Goal: Transaction & Acquisition: Purchase product/service

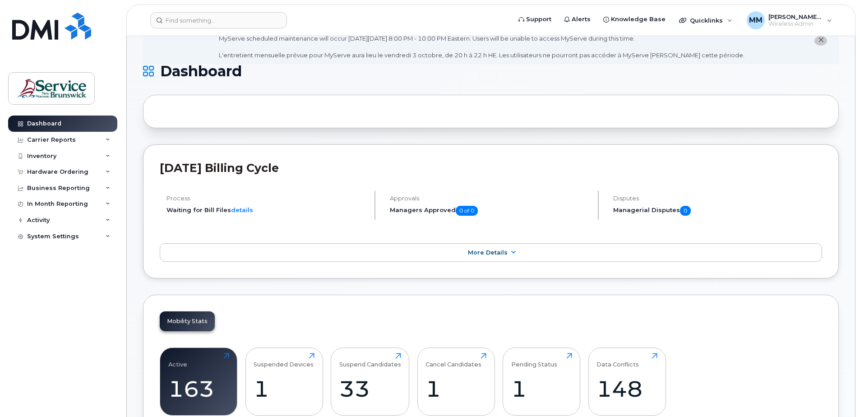
scroll to position [135, 0]
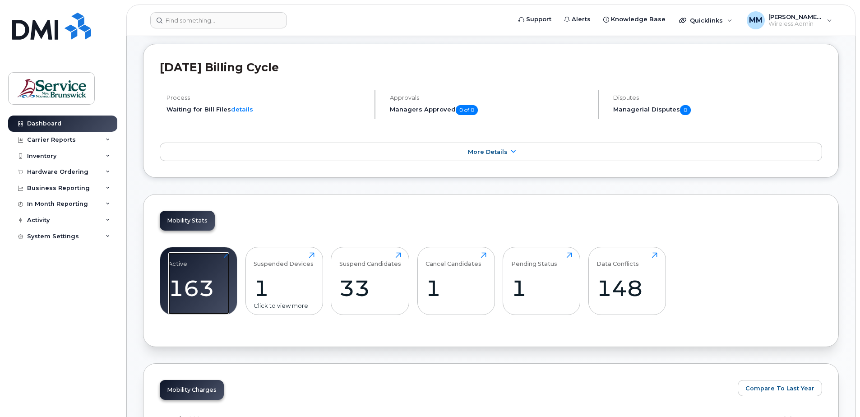
drag, startPoint x: 207, startPoint y: 290, endPoint x: 262, endPoint y: 290, distance: 54.6
click at [207, 290] on div "163" at bounding box center [198, 288] width 61 height 27
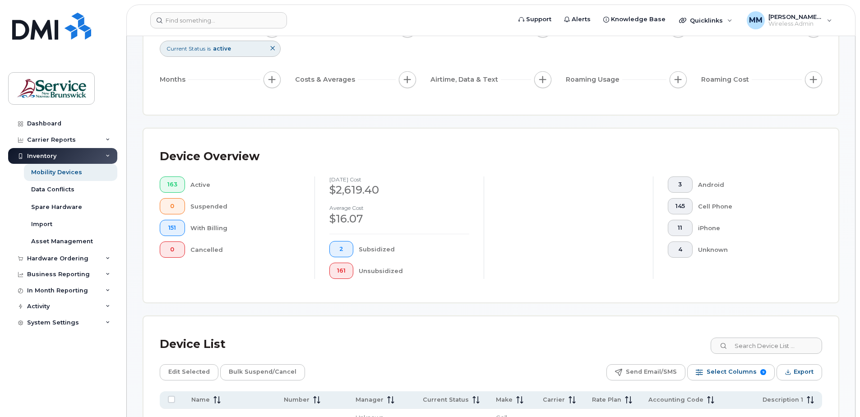
scroll to position [180, 0]
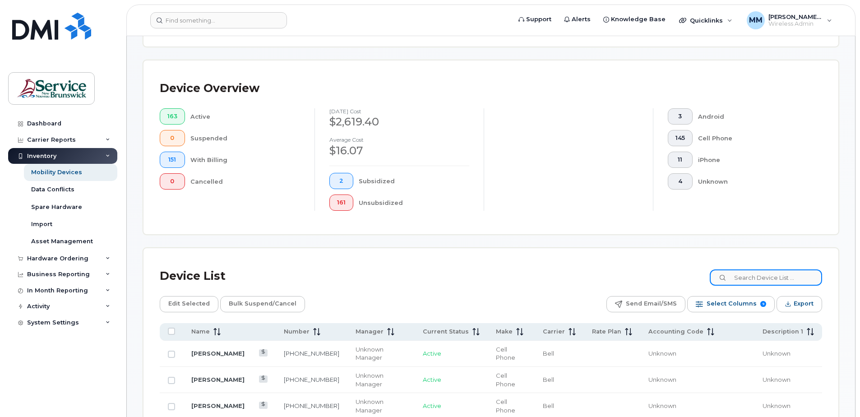
click at [751, 276] on input at bounding box center [765, 277] width 112 height 16
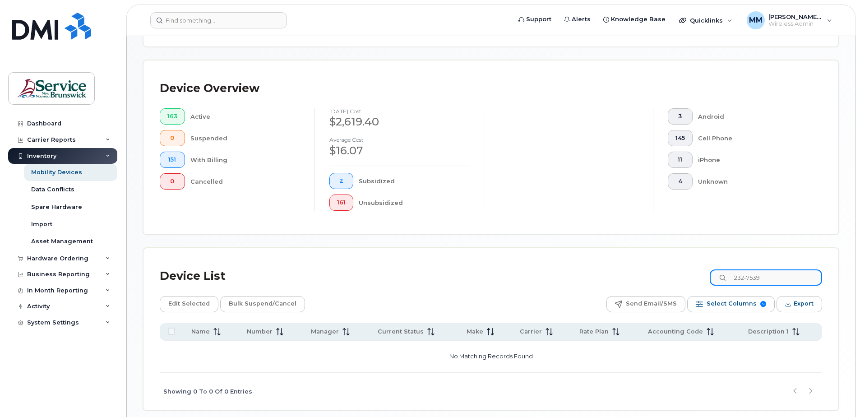
type input "232-7539"
click at [331, 275] on div "Device List 232-7539" at bounding box center [491, 275] width 662 height 23
click at [134, 332] on div "Mobility Devices Devices Save Report Import from CSV Export to CSV Add Device F…" at bounding box center [491, 141] width 728 height 571
click at [61, 256] on div "Hardware Ordering" at bounding box center [57, 258] width 61 height 7
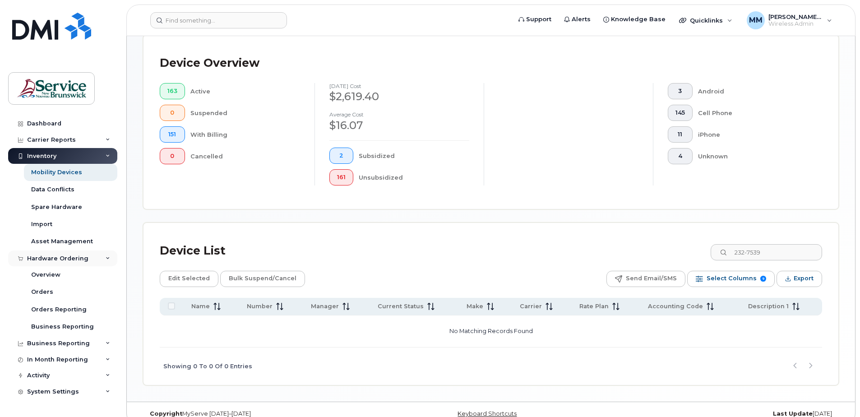
scroll to position [219, 0]
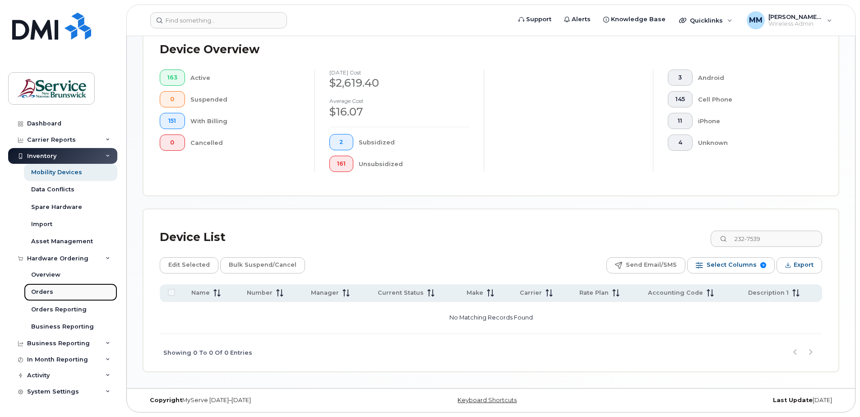
click at [55, 294] on link "Orders" at bounding box center [70, 291] width 93 height 17
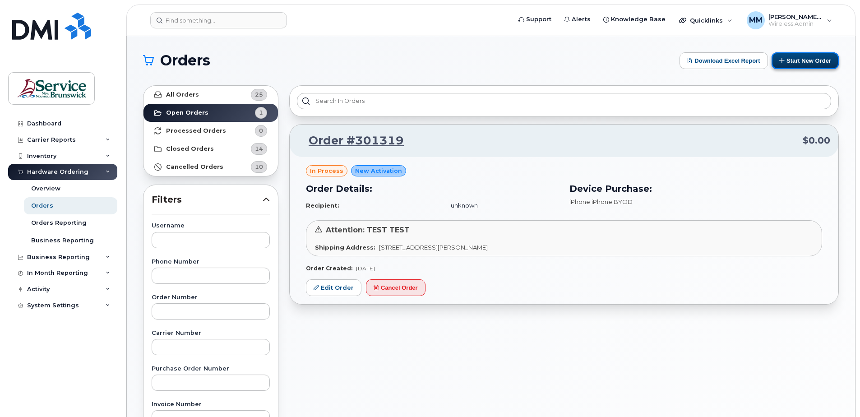
click at [798, 58] on button "Start New Order" at bounding box center [804, 60] width 67 height 17
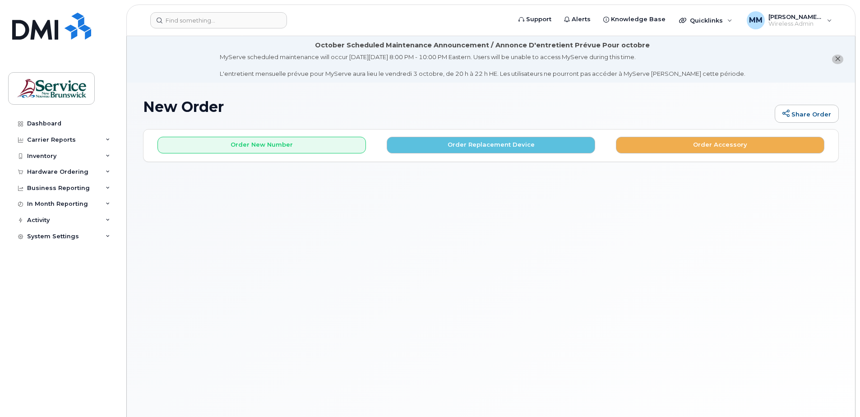
click at [279, 93] on div "New Order Share Order × Share This Order If you want to allow others to create …" at bounding box center [491, 261] width 728 height 356
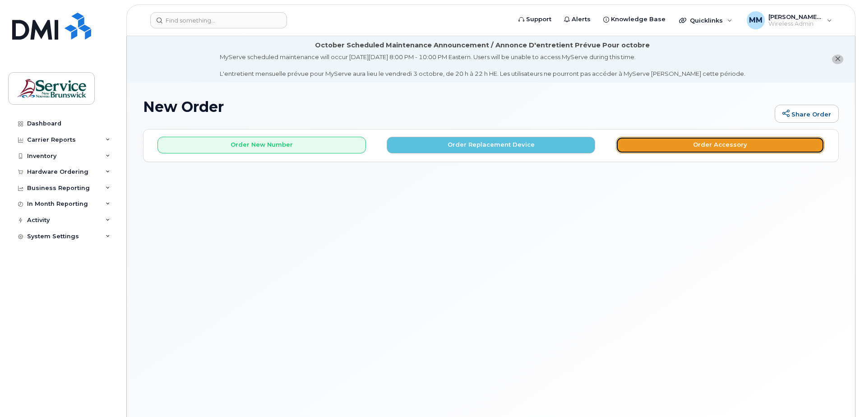
click at [723, 149] on button "Order Accessory" at bounding box center [720, 145] width 208 height 17
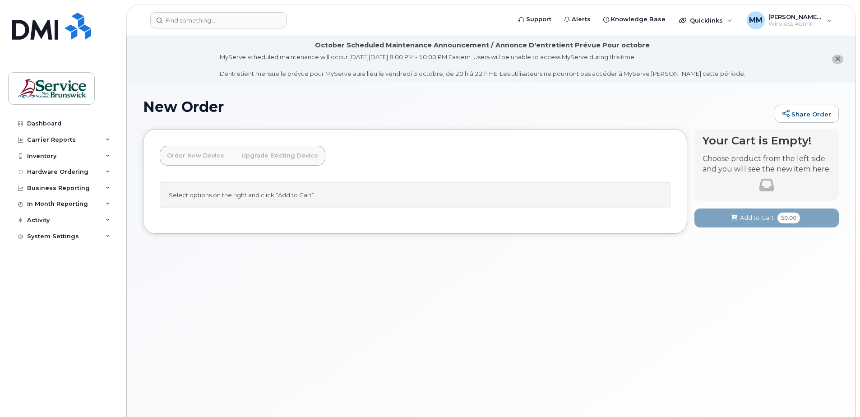
click at [839, 57] on icon "close notification" at bounding box center [837, 59] width 6 height 6
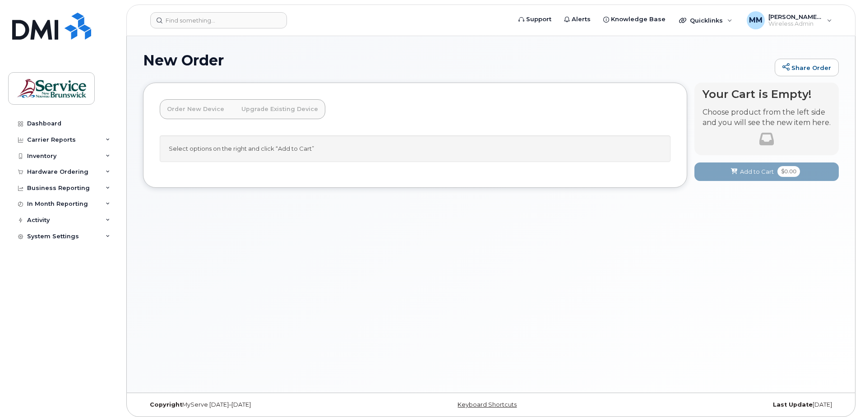
drag, startPoint x: 576, startPoint y: 204, endPoint x: 214, endPoint y: 190, distance: 361.6
click at [573, 203] on div "New Order Share Order × Share This Order If you want to allow others to create …" at bounding box center [491, 214] width 728 height 356
click at [74, 169] on div "Hardware Ordering" at bounding box center [57, 171] width 61 height 7
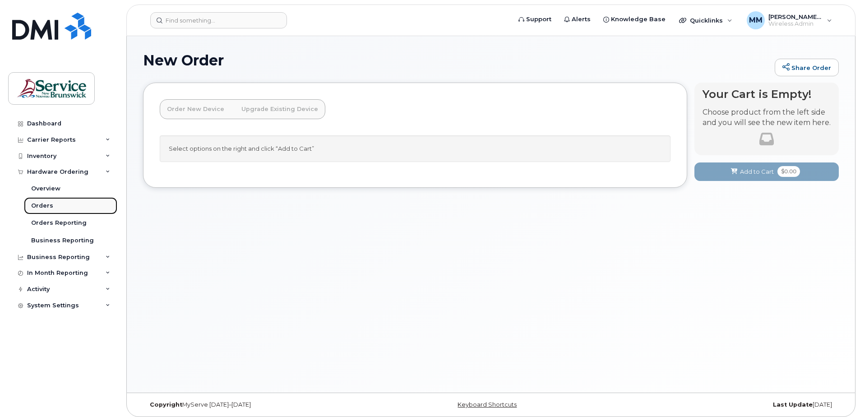
click at [43, 209] on div "Orders" at bounding box center [42, 206] width 22 height 8
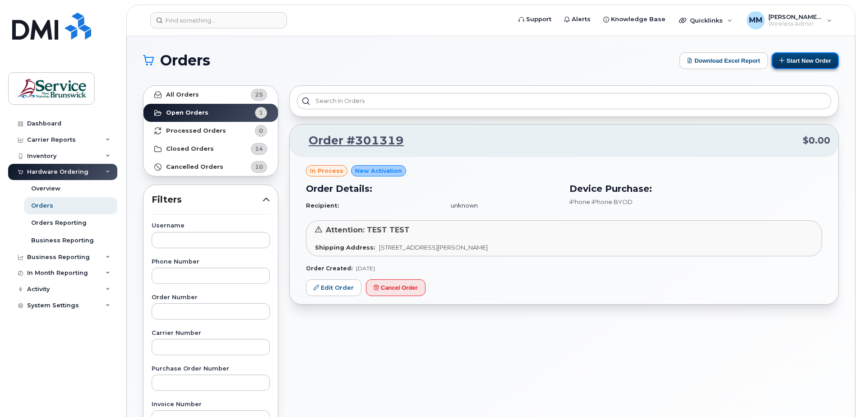
click at [790, 59] on button "Start New Order" at bounding box center [804, 60] width 67 height 17
click at [800, 59] on button "Start New Order" at bounding box center [804, 60] width 67 height 17
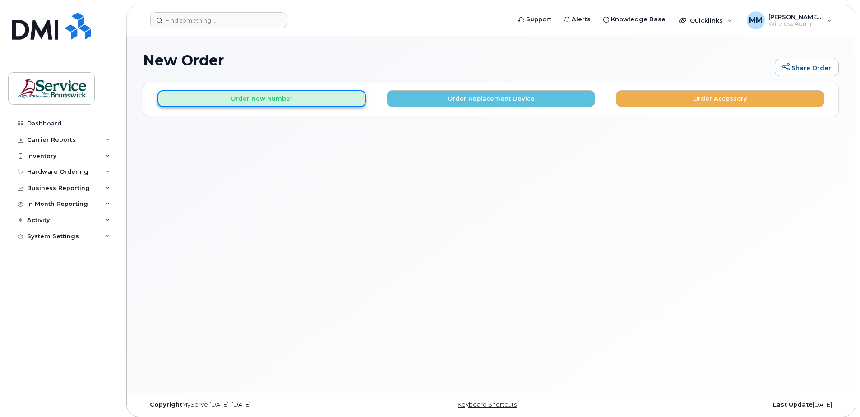
click at [212, 101] on button "Order New Number" at bounding box center [261, 98] width 208 height 17
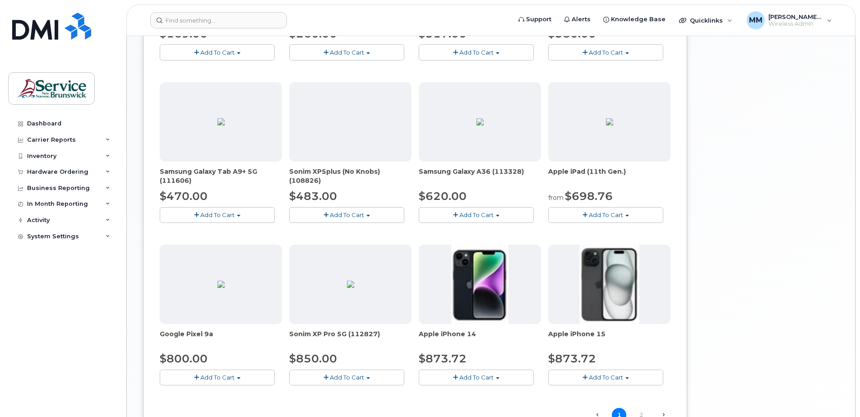
scroll to position [507, 0]
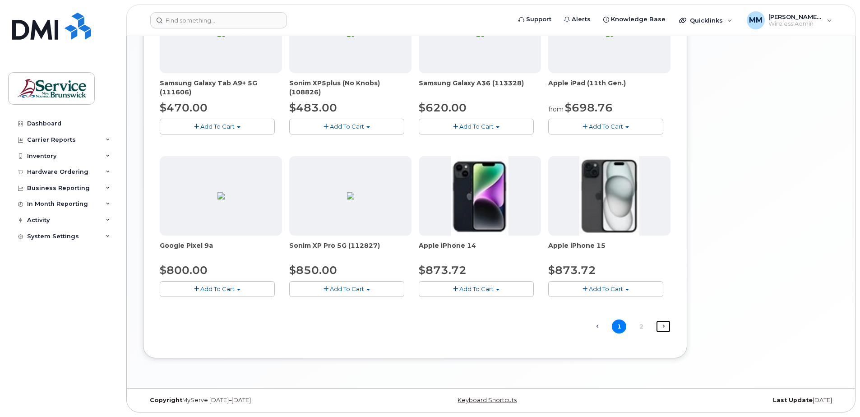
click at [663, 325] on link "Next →" at bounding box center [663, 326] width 14 height 12
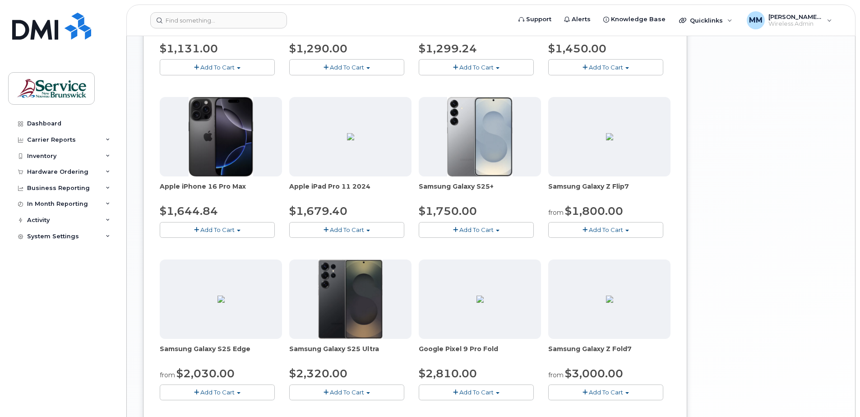
scroll to position [456, 0]
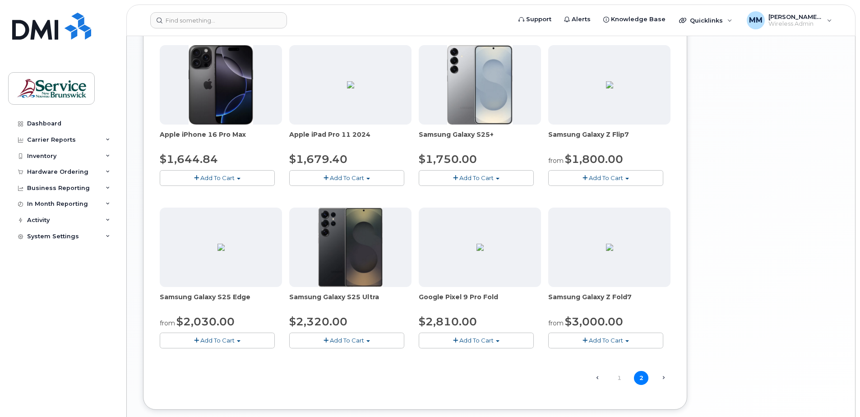
click at [241, 177] on button "Add To Cart" at bounding box center [217, 178] width 115 height 16
click at [145, 231] on div "Order New Device Upgrade Existing Device Order new device and new line Order ne…" at bounding box center [415, 18] width 544 height 783
click at [597, 373] on link "← Previous" at bounding box center [596, 378] width 14 height 12
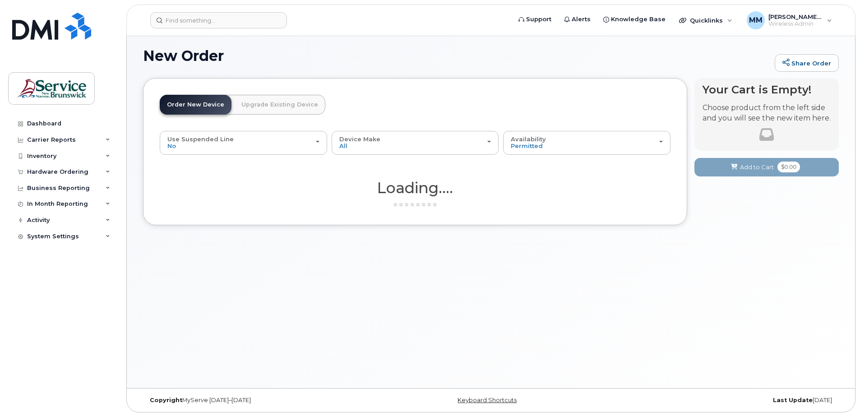
scroll to position [5, 0]
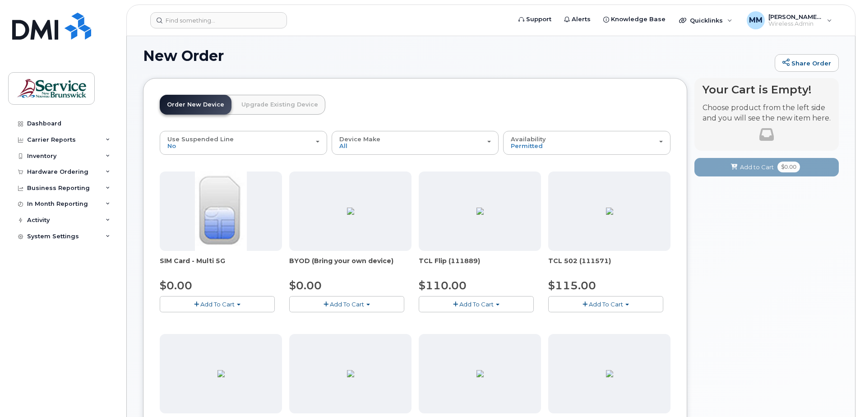
click at [207, 303] on span "Add To Cart" at bounding box center [217, 303] width 34 height 7
click at [203, 319] on link "$0.00 - New Activation" at bounding box center [205, 320] width 86 height 11
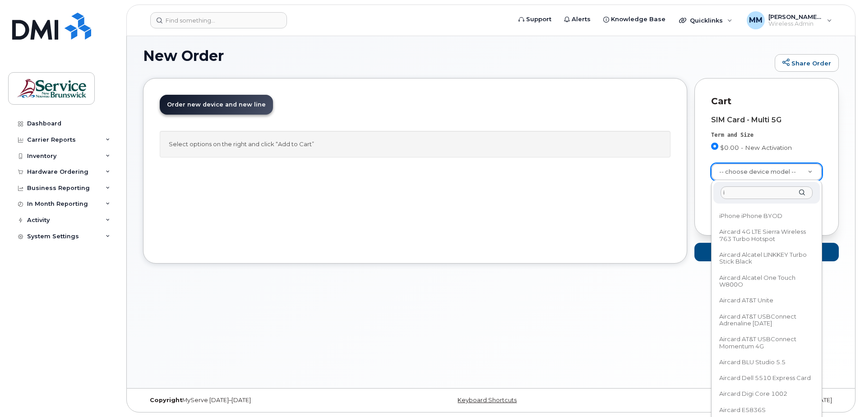
scroll to position [0, 0]
type input "iphone"
select select "2612"
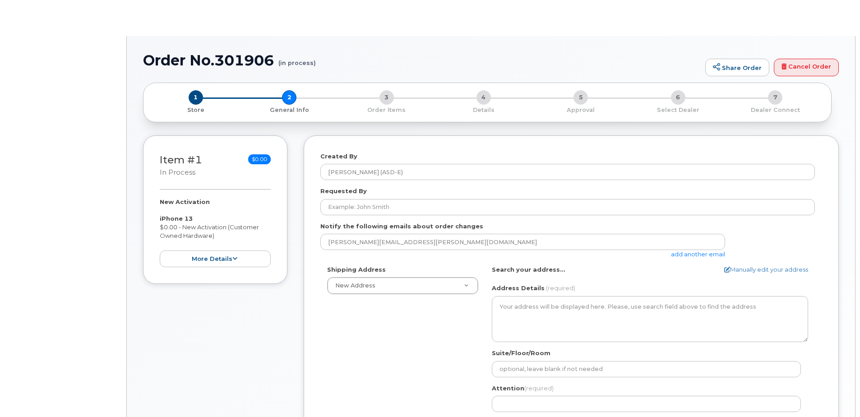
select select
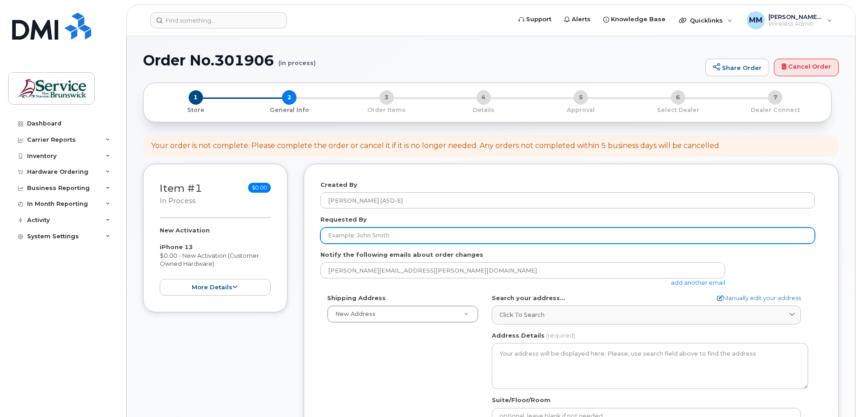
click at [428, 235] on input "Requested By" at bounding box center [567, 235] width 494 height 16
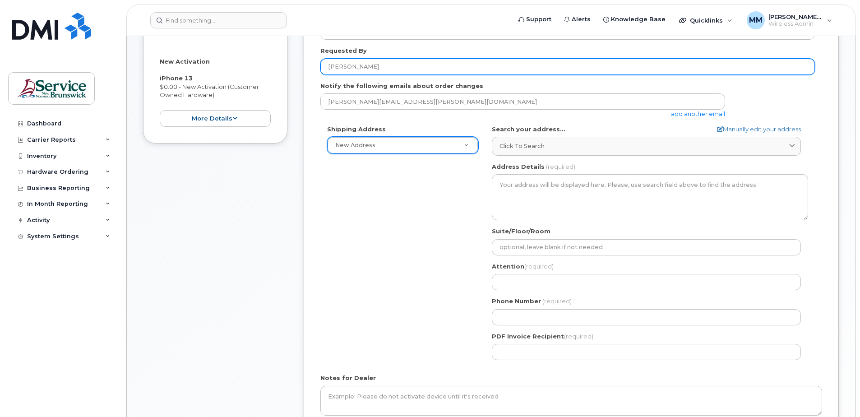
scroll to position [180, 0]
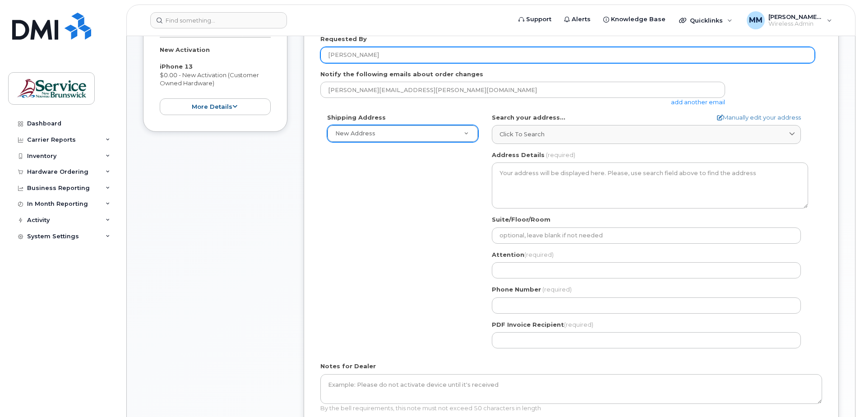
type input "[PERSON_NAME]"
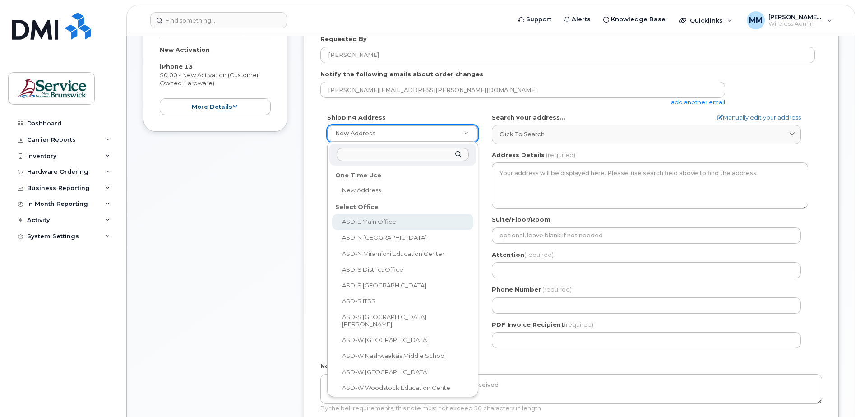
select select
type textarea "200-1077 St George Blvd Moncton New Brunswick E1E 4C9"
type input "[PERSON_NAME]"
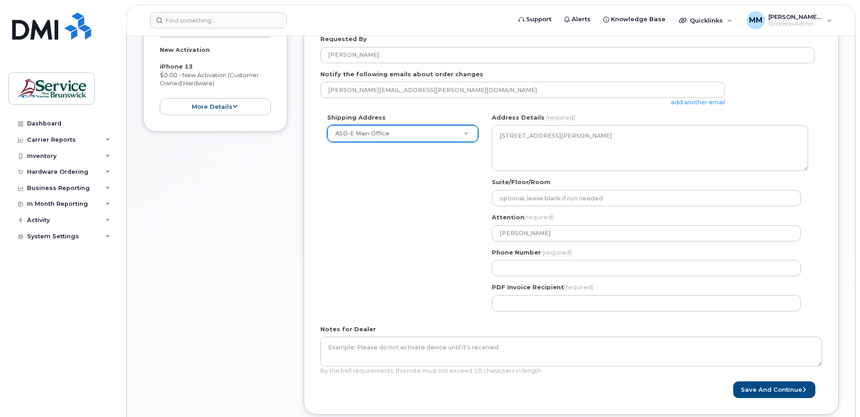
click at [386, 209] on div "Shipping Address ASD-E Main Office New Address ASD-E Main Office ASD-N Bathurst…" at bounding box center [567, 215] width 494 height 205
click at [443, 249] on div "Shipping Address ASD-E Main Office New Address ASD-E Main Office ASD-N Bathurst…" at bounding box center [567, 215] width 494 height 205
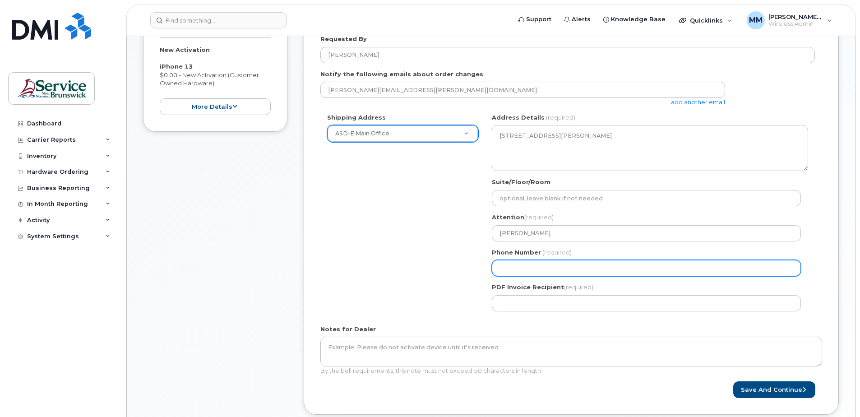
click at [527, 266] on input "Phone Number" at bounding box center [646, 268] width 309 height 16
select select
type input "506227039"
select select
type input "5062270392"
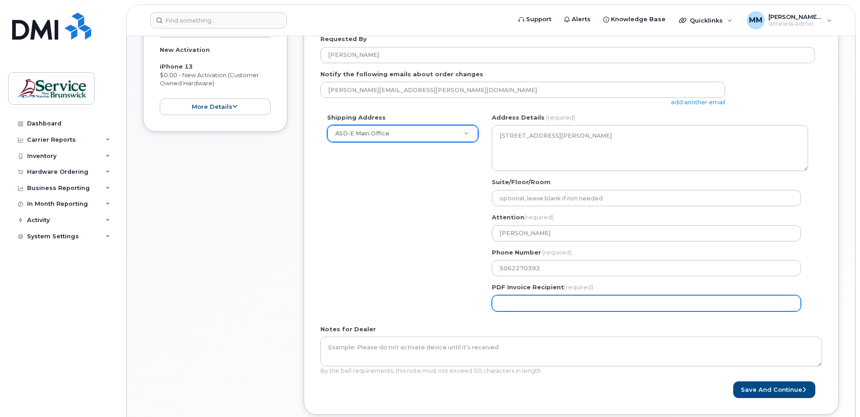
click at [379, 278] on div "Shipping Address ASD-E Main Office New Address ASD-E Main Office ASD-N Bathurst…" at bounding box center [567, 215] width 494 height 205
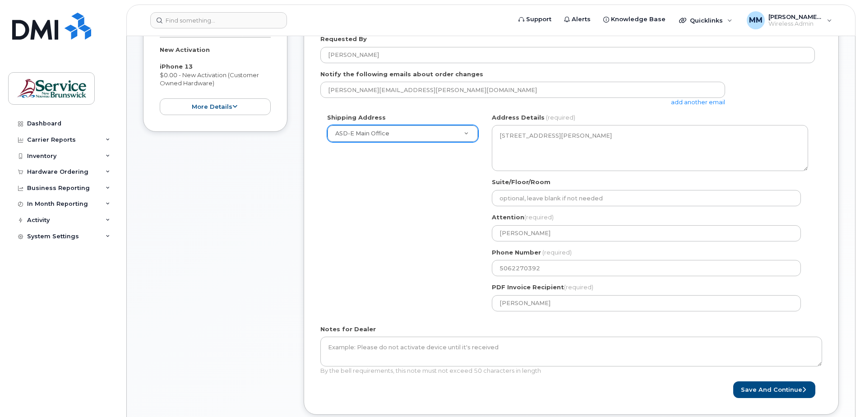
click at [562, 329] on div "Notes for Dealer By the bell requirements, this note must not exceed 50 charact…" at bounding box center [571, 350] width 502 height 50
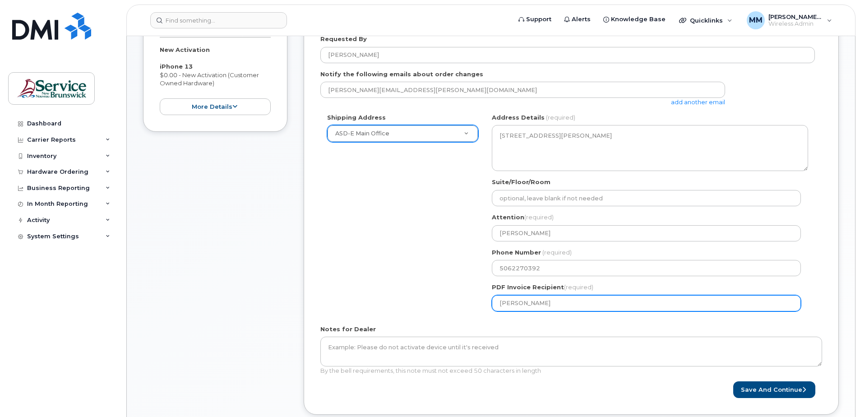
click at [575, 301] on input "Melissa McEachern" at bounding box center [646, 303] width 309 height 16
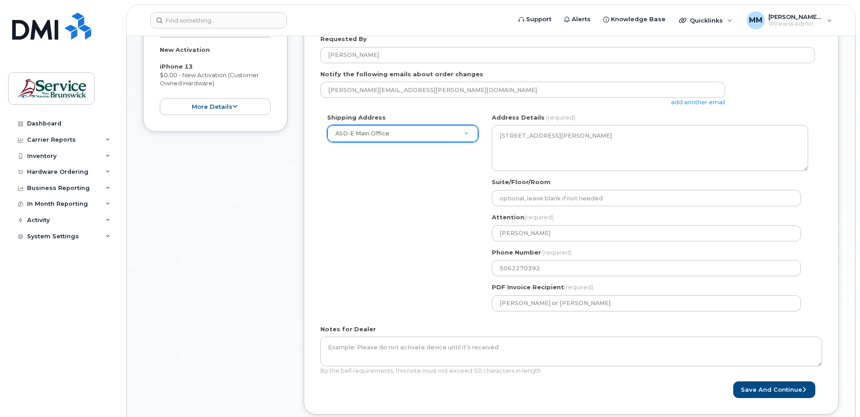
click at [624, 321] on form "Created By McEachern, Melissa (ASD-E) Requested By Melissa LeBlanc Notify the f…" at bounding box center [571, 199] width 502 height 398
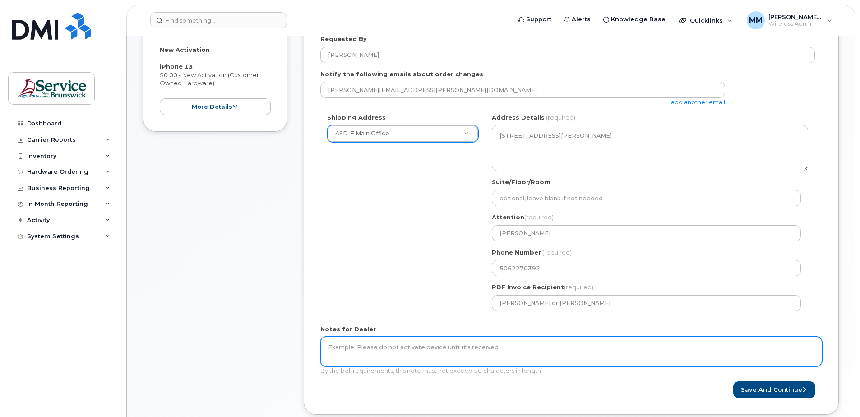
click at [438, 337] on textarea "Notes for Dealer" at bounding box center [571, 351] width 502 height 30
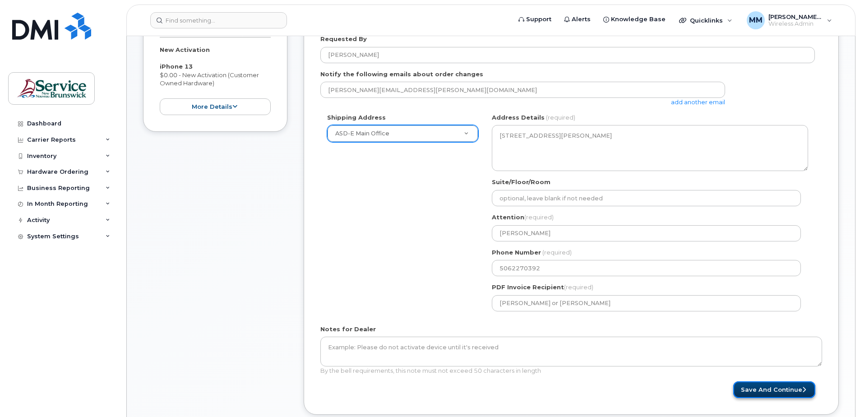
click at [751, 388] on button "Save and Continue" at bounding box center [774, 389] width 82 height 17
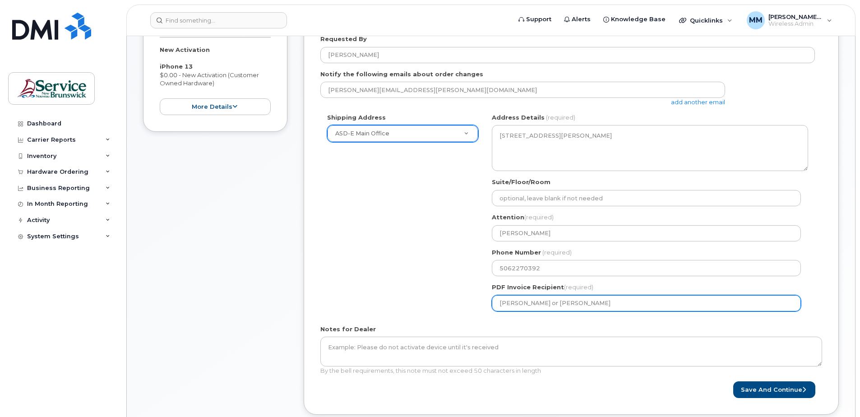
drag, startPoint x: 617, startPoint y: 303, endPoint x: 439, endPoint y: 285, distance: 179.5
click at [473, 295] on div "Shipping Address ASD-E Main Office New Address ASD-E Main Office ASD-N Bathurst…" at bounding box center [567, 215] width 494 height 205
type input "m"
type input "barbi.pollock@nbed.nb.ca"
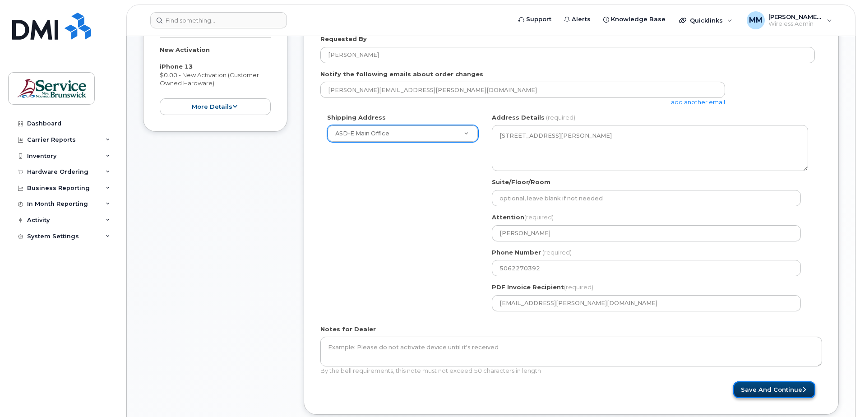
click at [778, 392] on button "Save and Continue" at bounding box center [774, 389] width 82 height 17
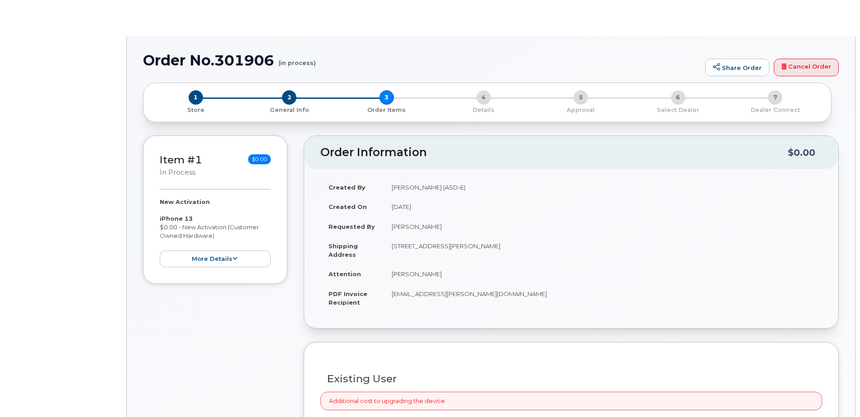
radio input "true"
select select
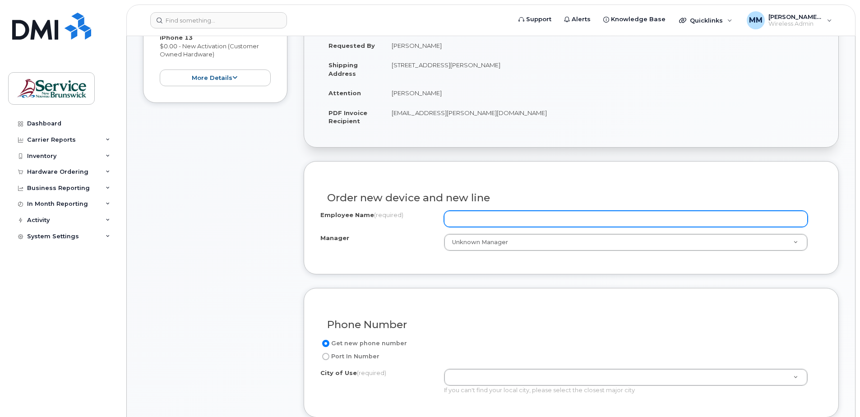
scroll to position [226, 0]
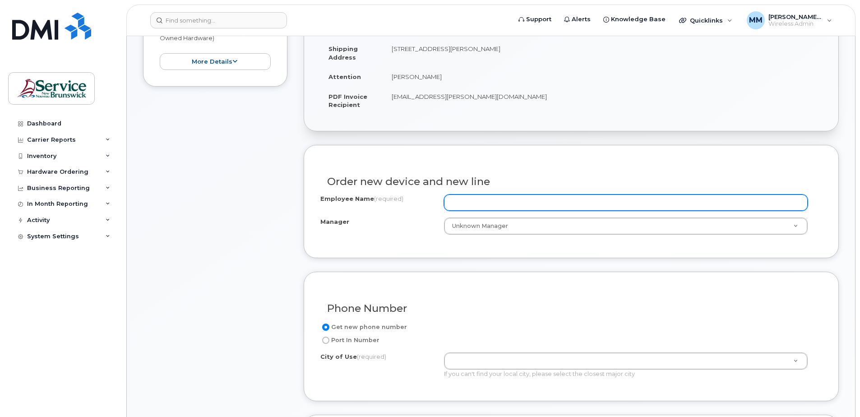
click at [477, 202] on input "Employee Name (required)" at bounding box center [626, 202] width 364 height 16
type input "Melissa LeBlanc- Data Only"
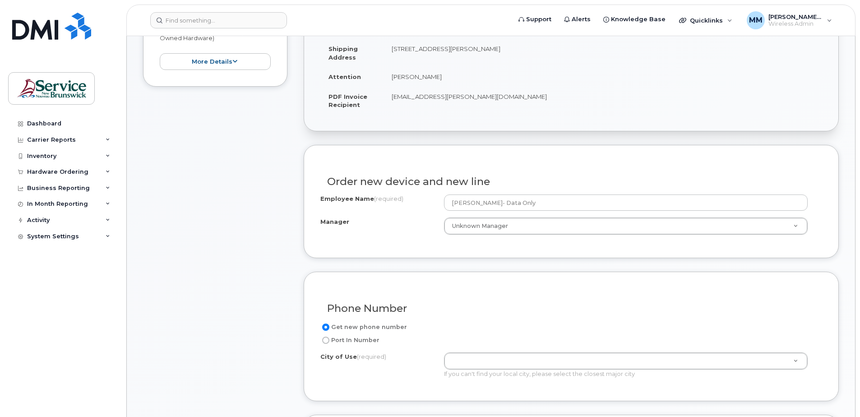
click at [244, 263] on div "Item #1 in process $0.00 New Activation iPhone 13 $0.00 - New Activation (Custo…" at bounding box center [215, 345] width 144 height 815
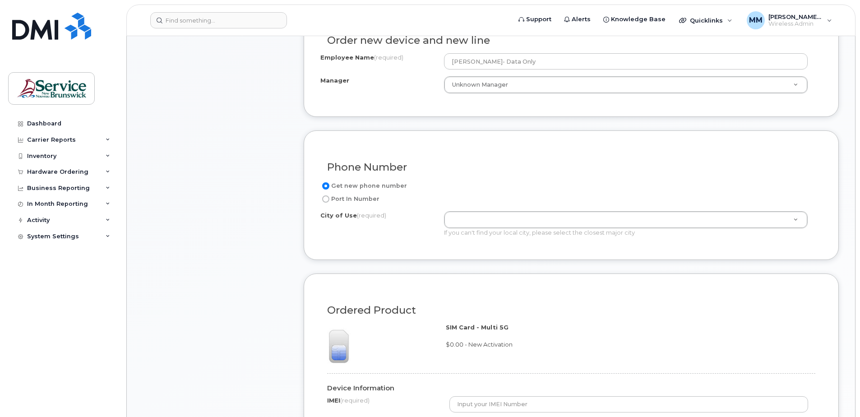
scroll to position [361, 0]
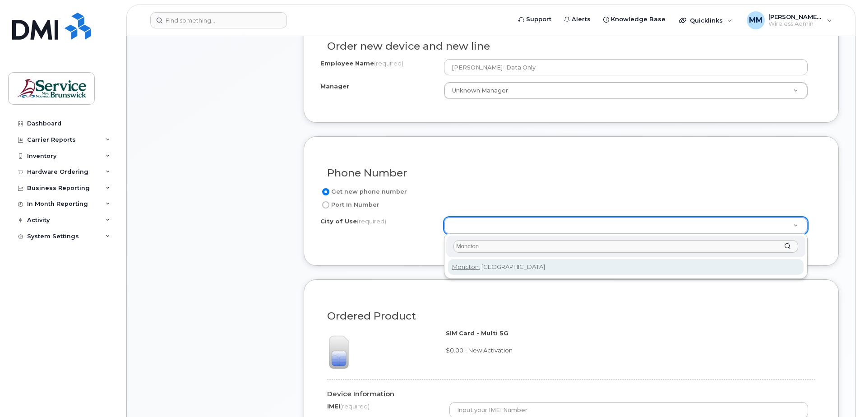
type input "Moncton"
type input "1817"
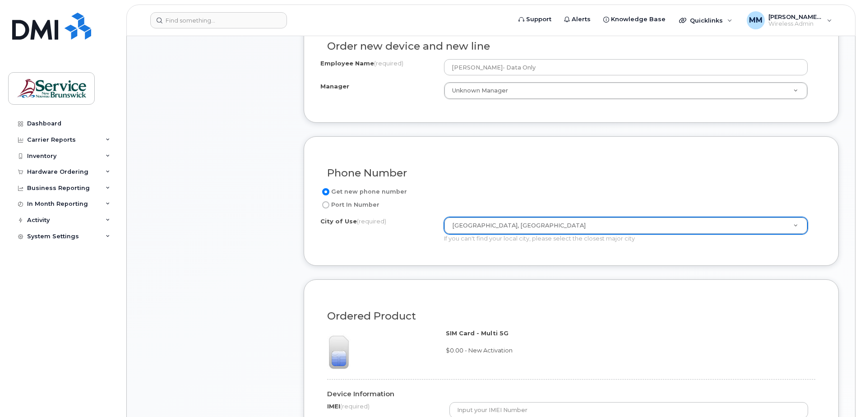
click at [252, 263] on div "Item #1 in process $0.00 New Activation iPhone 13 $0.00 - New Activation (Custo…" at bounding box center [215, 210] width 144 height 815
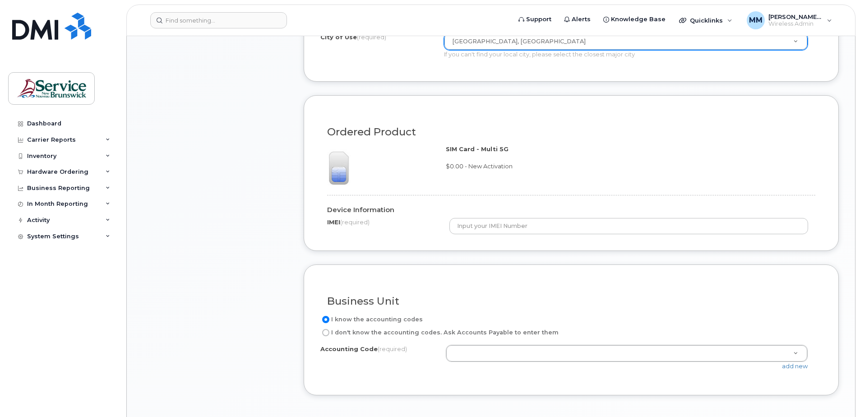
scroll to position [541, 0]
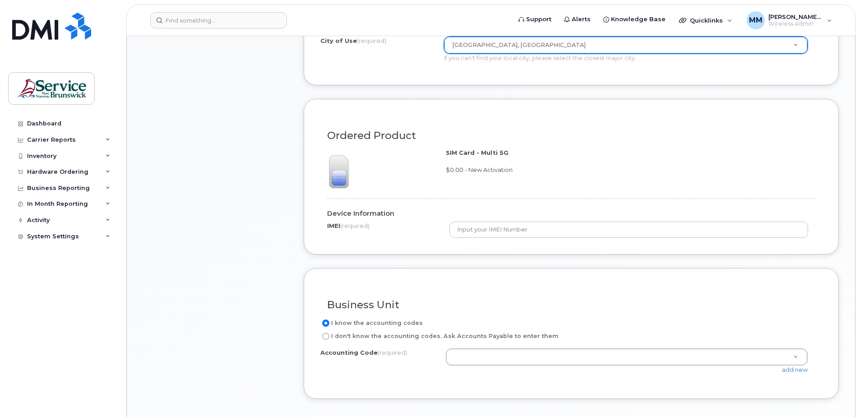
click at [466, 171] on span "$0.00 - New Activation" at bounding box center [479, 169] width 67 height 7
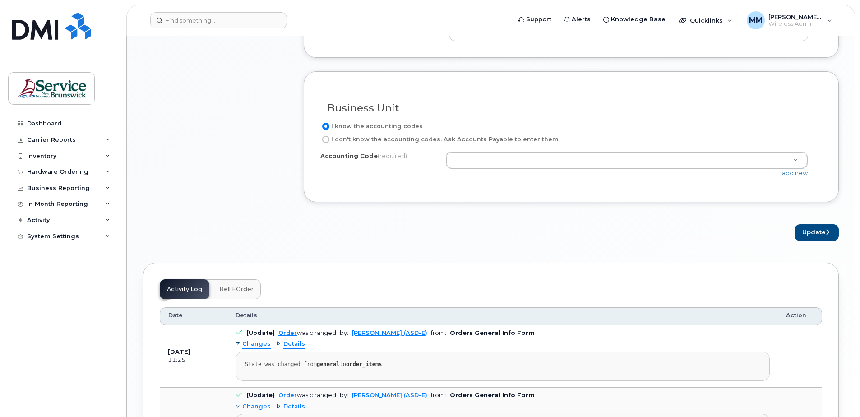
scroll to position [722, 0]
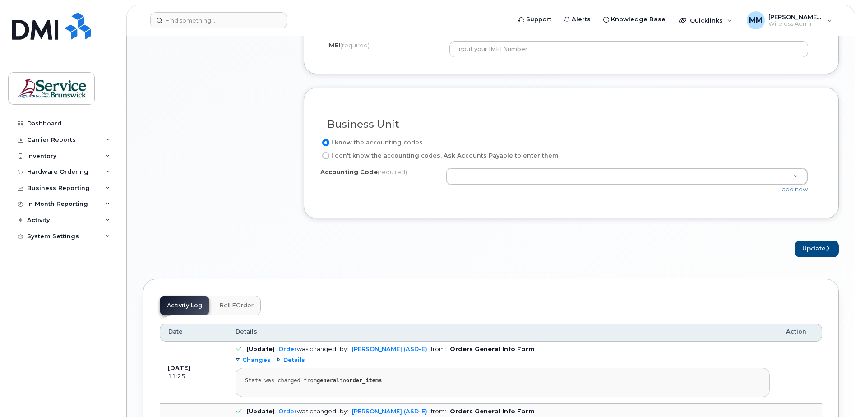
click at [417, 156] on label "I don't know the accounting codes. Ask Accounts Payable to enter them" at bounding box center [439, 155] width 238 height 11
click at [329, 156] on input "I don't know the accounting codes. Ask Accounts Payable to enter them" at bounding box center [325, 155] width 7 height 7
radio input "true"
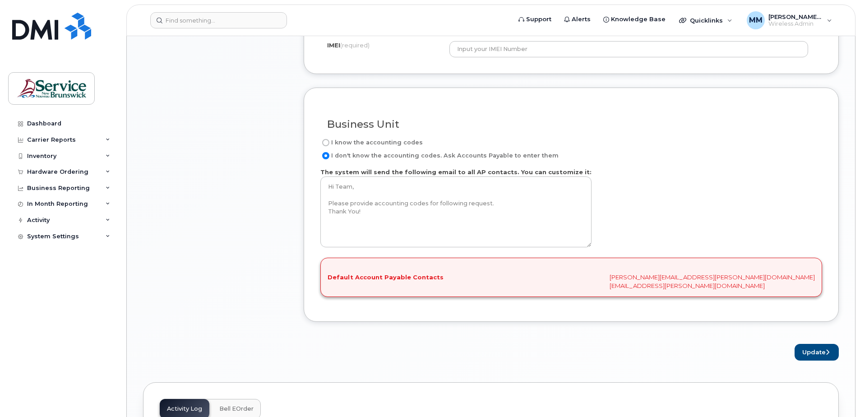
click at [723, 183] on div "The system will send the following email to all AP contacts. You can customize …" at bounding box center [571, 209] width 502 height 83
click at [391, 144] on label "I know the accounting codes" at bounding box center [371, 142] width 102 height 11
click at [329, 144] on input "I know the accounting codes" at bounding box center [325, 142] width 7 height 7
radio input "true"
select select
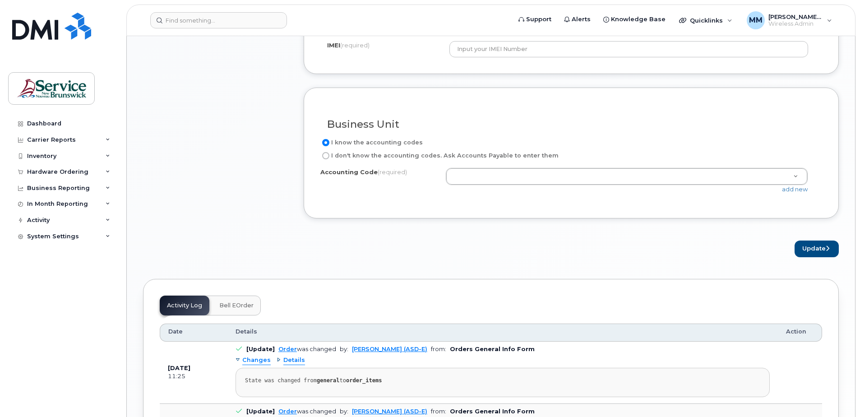
click at [540, 242] on div "Update" at bounding box center [571, 248] width 535 height 17
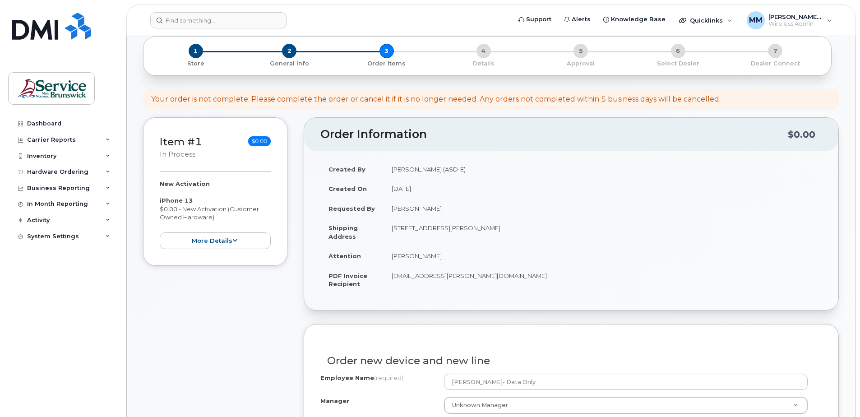
scroll to position [0, 0]
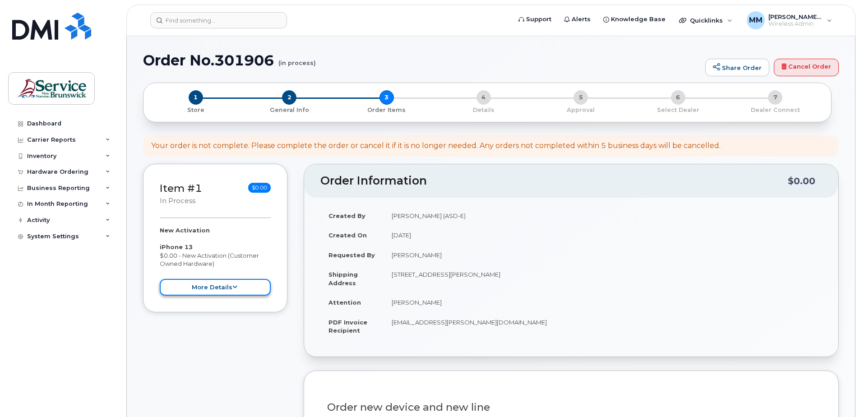
click at [249, 287] on button "more details" at bounding box center [215, 287] width 111 height 17
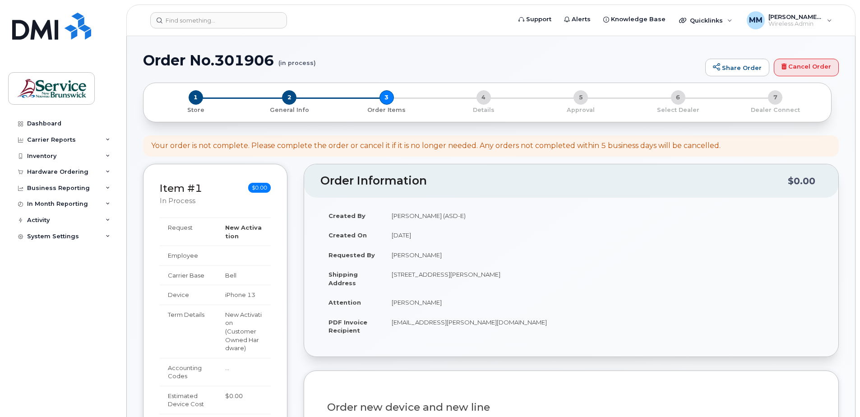
click at [550, 189] on header "Order Information $0.00" at bounding box center [571, 180] width 534 height 33
click at [90, 308] on div "Dashboard Carrier Reports Monthly Billing Data Daily Data Pooling Data Behavior…" at bounding box center [63, 259] width 111 height 288
click at [57, 290] on div "Dashboard Carrier Reports Monthly Billing Data Daily Data Pooling Data Behavior…" at bounding box center [63, 259] width 111 height 288
click at [40, 122] on div "Dashboard" at bounding box center [44, 123] width 34 height 7
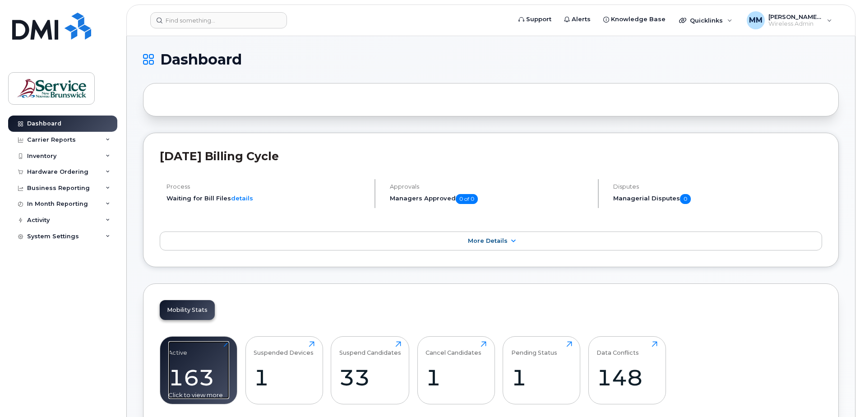
click at [201, 377] on div "163" at bounding box center [198, 377] width 61 height 27
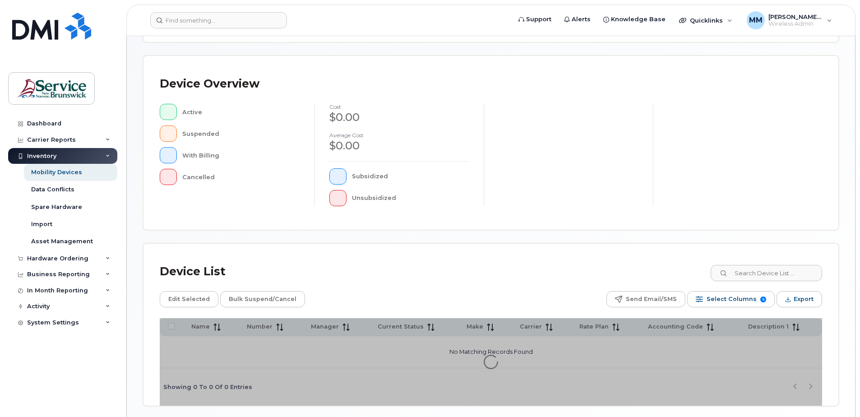
scroll to position [180, 0]
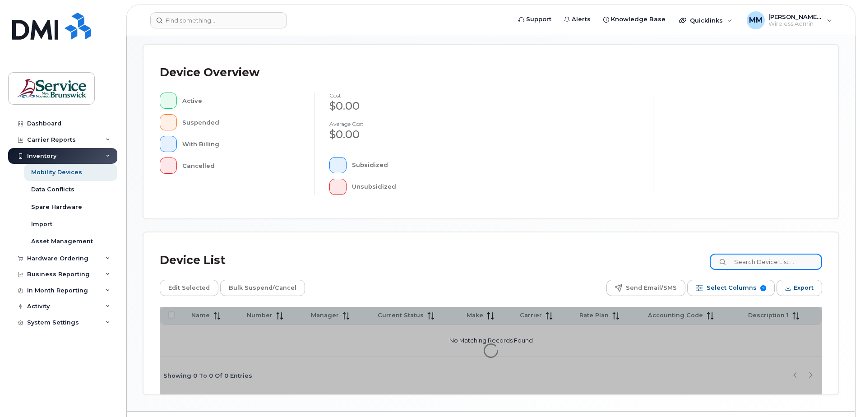
click at [766, 263] on input at bounding box center [765, 261] width 112 height 16
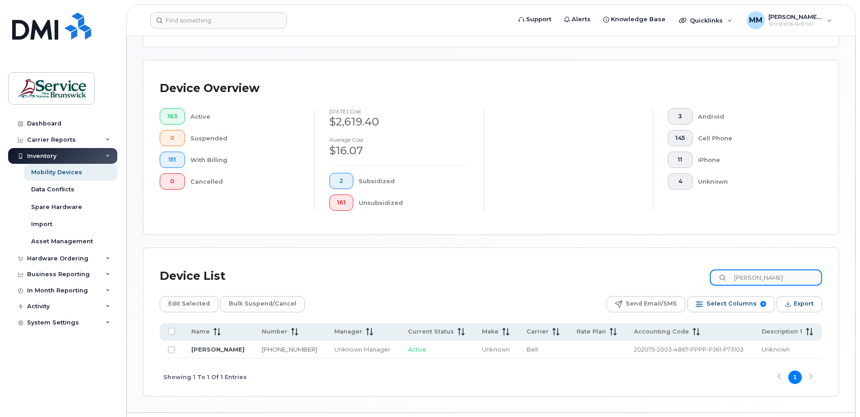
scroll to position [196, 0]
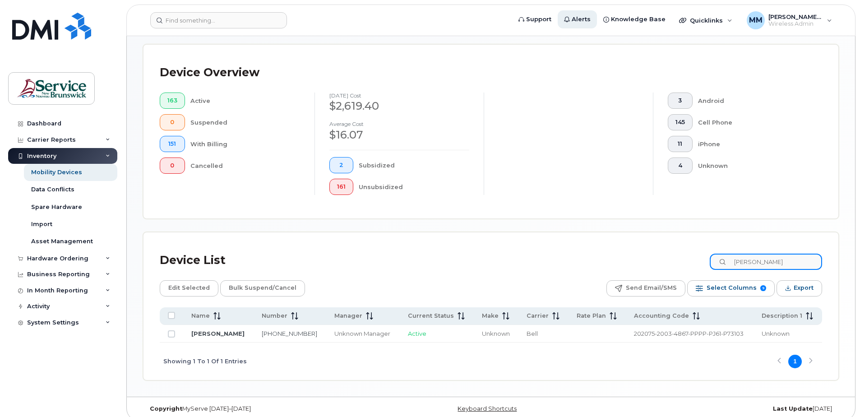
type input "[PERSON_NAME]"
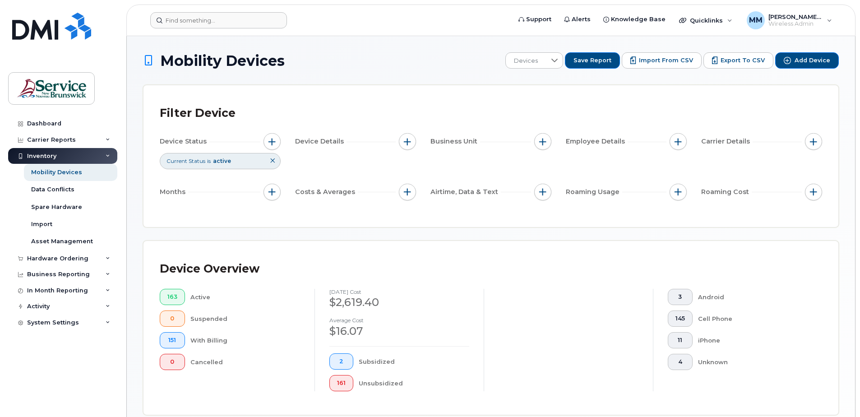
click at [337, 28] on form at bounding box center [327, 20] width 355 height 16
click at [138, 235] on div "Mobility Devices Devices Save Report Import from CSV Export to CSV Add Device F…" at bounding box center [491, 314] width 728 height 557
click at [619, 255] on div "Device Overview 163 Active 0 Suspended 151 With Billing 0 Cancelled August 2025…" at bounding box center [490, 328] width 695 height 174
click at [74, 257] on div "Hardware Ordering" at bounding box center [57, 258] width 61 height 7
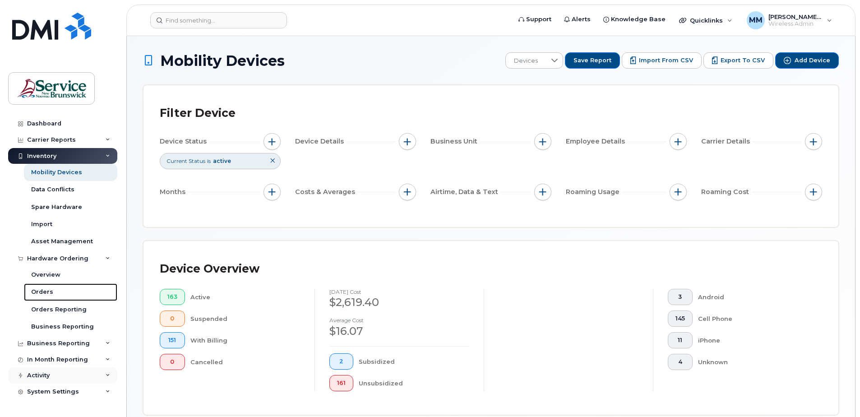
drag, startPoint x: 61, startPoint y: 290, endPoint x: 79, endPoint y: 290, distance: 17.6
click at [61, 290] on link "Orders" at bounding box center [70, 291] width 93 height 17
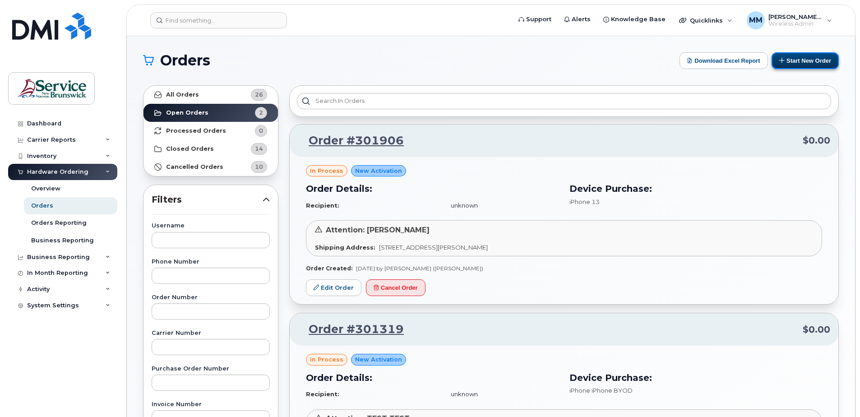
click at [806, 62] on button "Start New Order" at bounding box center [804, 60] width 67 height 17
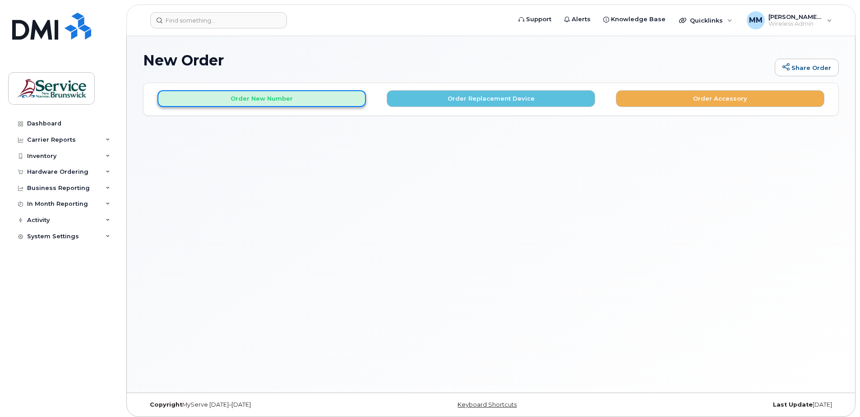
drag, startPoint x: 575, startPoint y: 227, endPoint x: 316, endPoint y: 100, distance: 288.0
click at [316, 100] on button "Order New Number" at bounding box center [261, 98] width 208 height 17
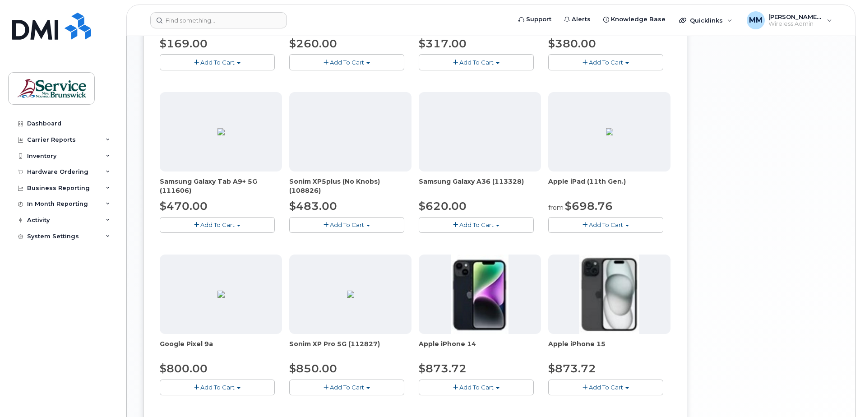
scroll to position [507, 0]
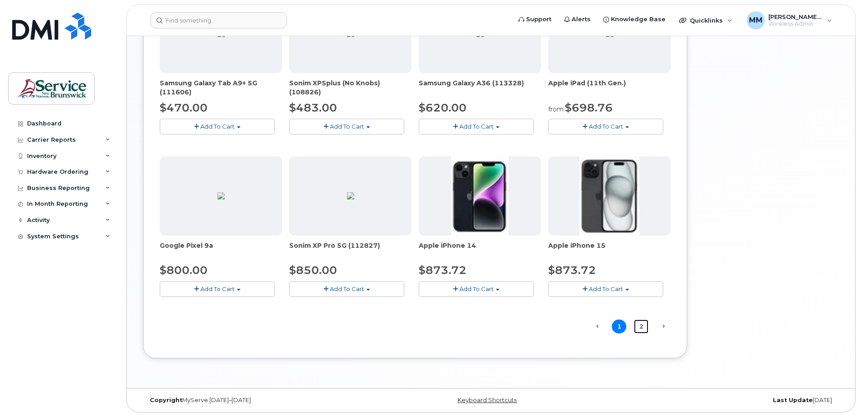
click at [644, 325] on link "2" at bounding box center [641, 326] width 14 height 14
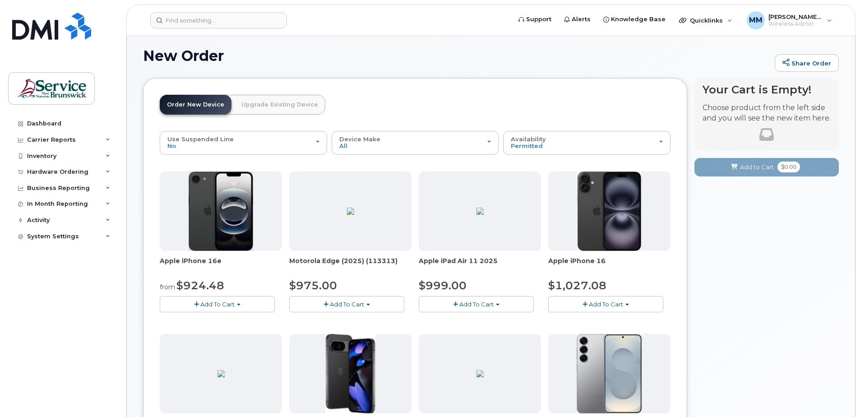
click at [249, 305] on button "Add To Cart" at bounding box center [217, 304] width 115 height 16
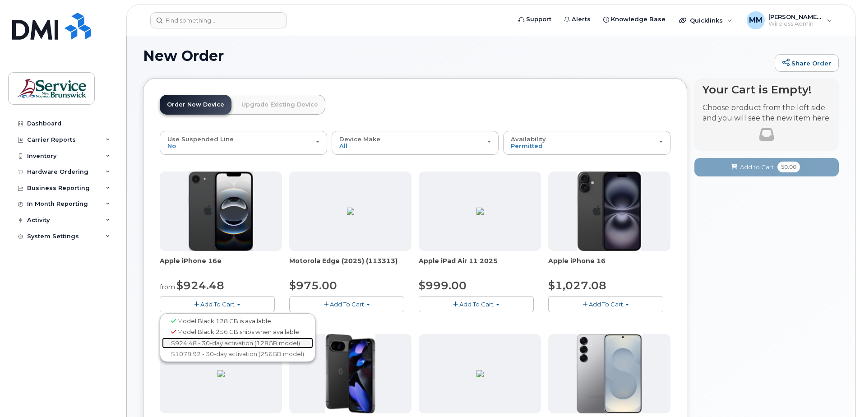
click at [236, 342] on link "$924.48 - 30-day activation (128GB model)" at bounding box center [237, 342] width 151 height 11
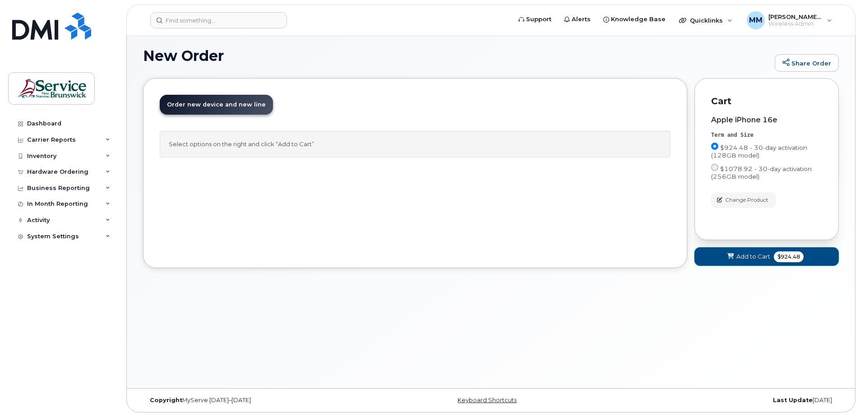
click at [755, 257] on span "Add to Cart" at bounding box center [753, 256] width 34 height 9
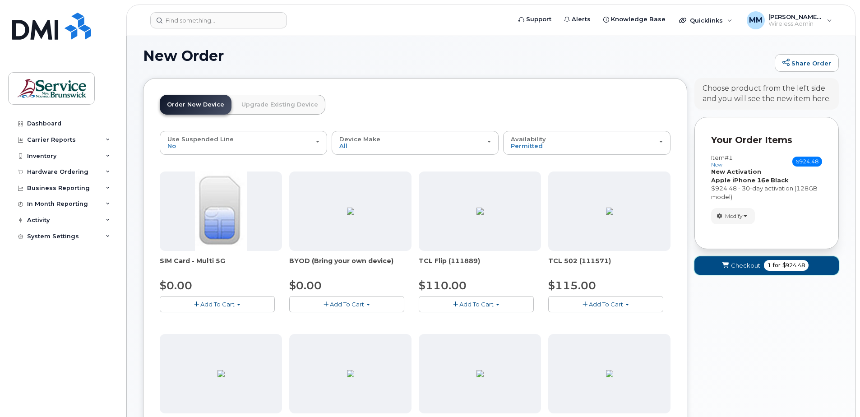
click at [740, 261] on span "Checkout" at bounding box center [745, 265] width 29 height 9
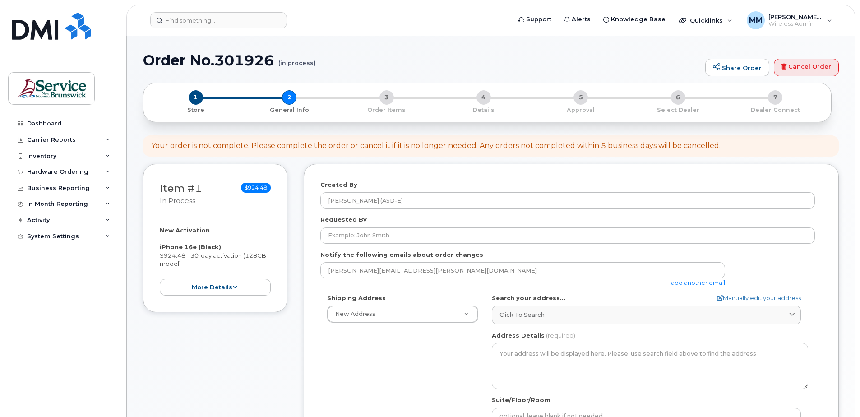
select select
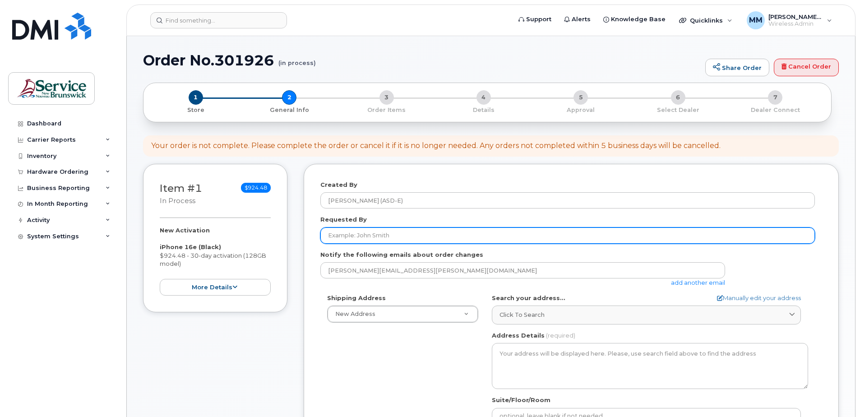
click at [350, 239] on input "Requested By" at bounding box center [567, 235] width 494 height 16
type input "[PERSON_NAME]"
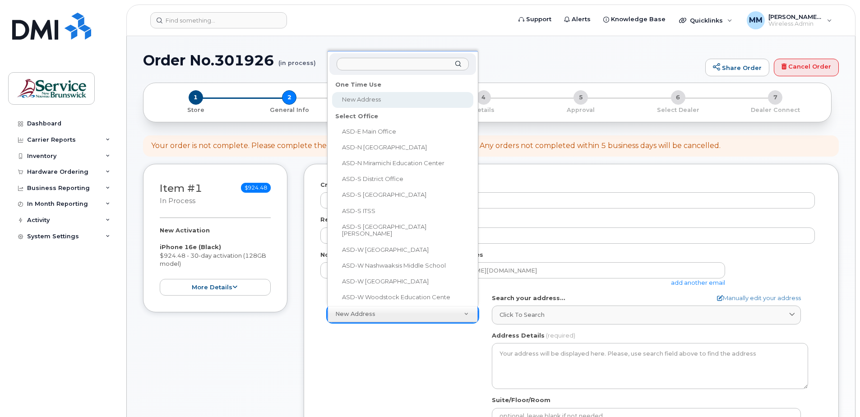
scroll to position [14, 0]
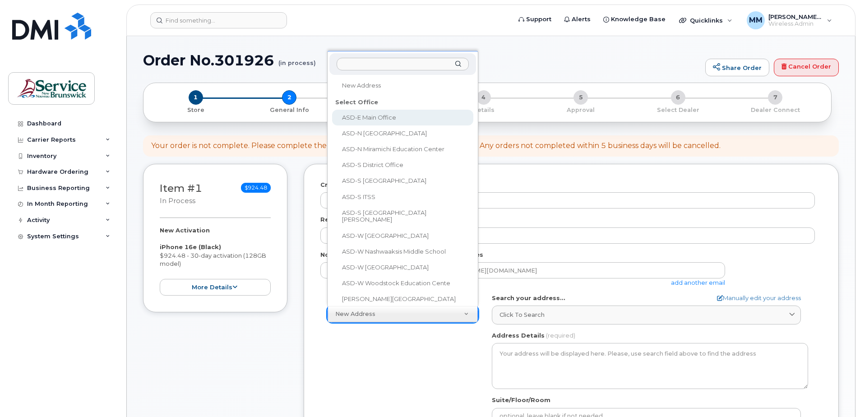
select select
type textarea "200-1077 St George Blvd Moncton New Brunswick E1E 4C9"
type input "[PERSON_NAME]"
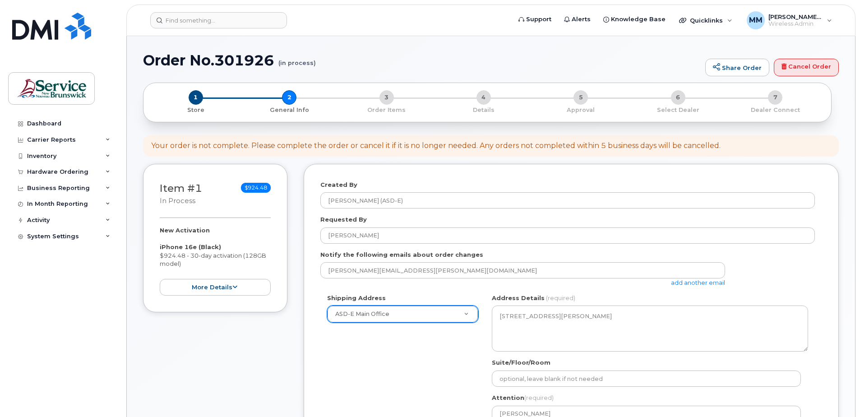
click at [378, 356] on div "Shipping Address ASD-E Main Office New Address ASD-E Main Office ASD-N Bathurst…" at bounding box center [567, 396] width 494 height 205
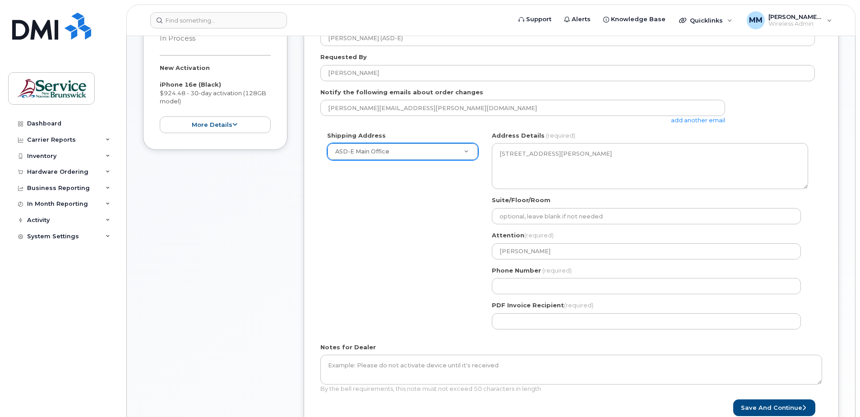
scroll to position [180, 0]
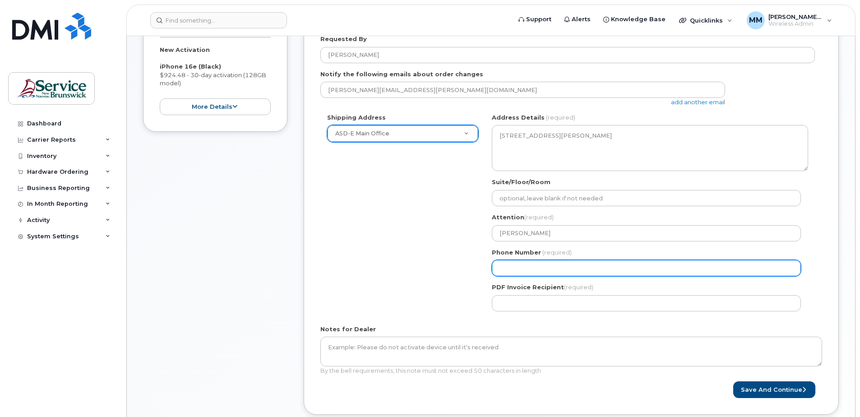
click at [540, 265] on input "Phone Number" at bounding box center [646, 268] width 309 height 16
select select
type input "506227039"
select select
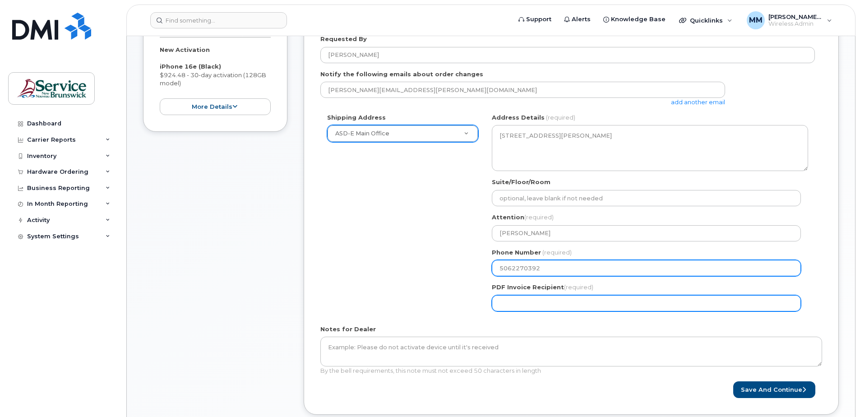
type input "5062270392"
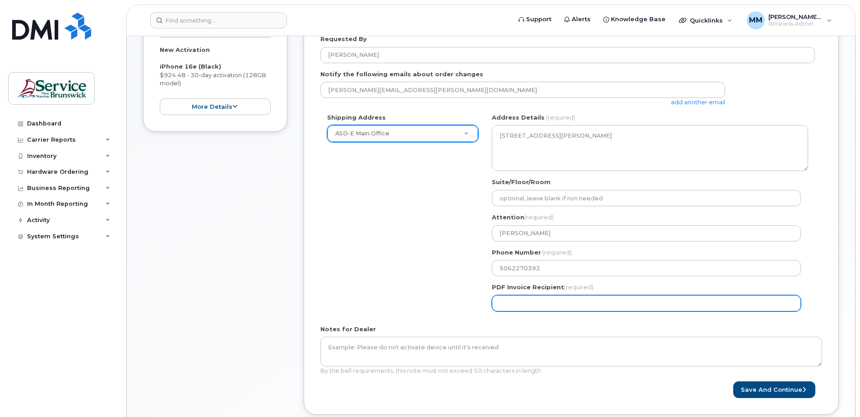
click at [543, 301] on input "PDF Invoice Recipient (required)" at bounding box center [646, 303] width 309 height 16
type input "[EMAIL_ADDRESS][PERSON_NAME][DOMAIN_NAME]"
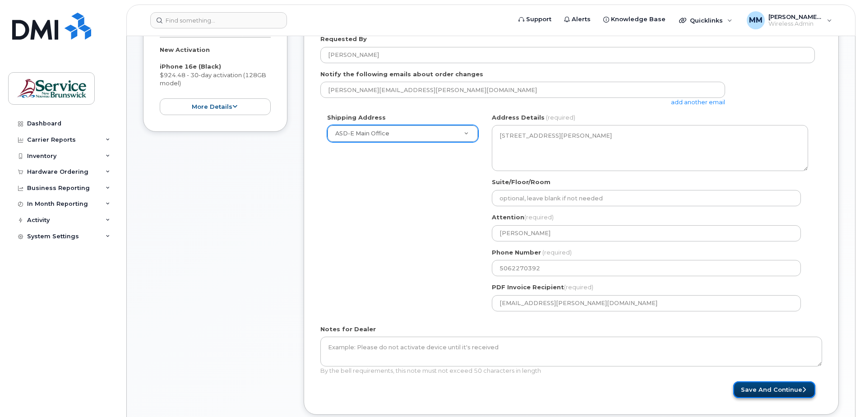
click at [782, 390] on button "Save and Continue" at bounding box center [774, 389] width 82 height 17
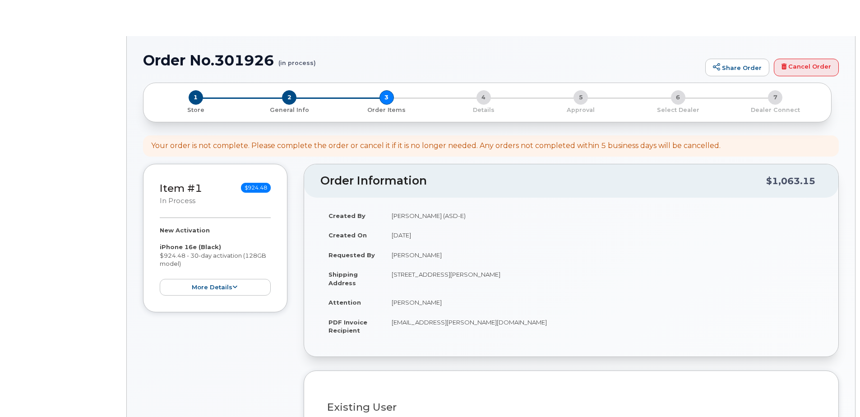
select select
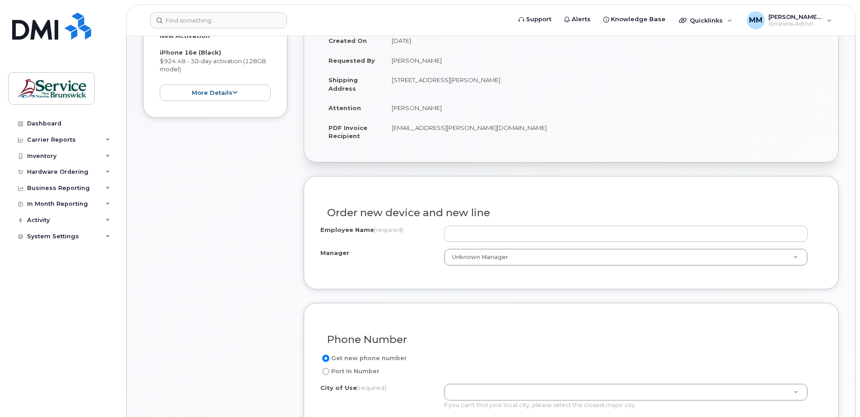
scroll to position [226, 0]
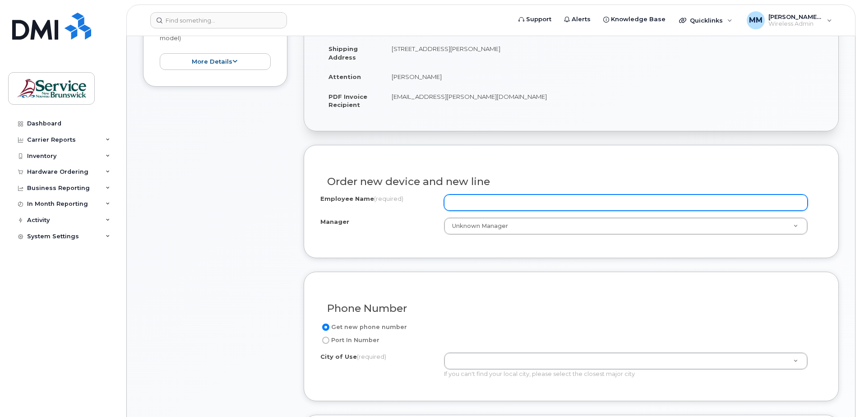
click at [469, 201] on input "Employee Name (required)" at bounding box center [626, 202] width 364 height 16
type input "[PERSON_NAME]"
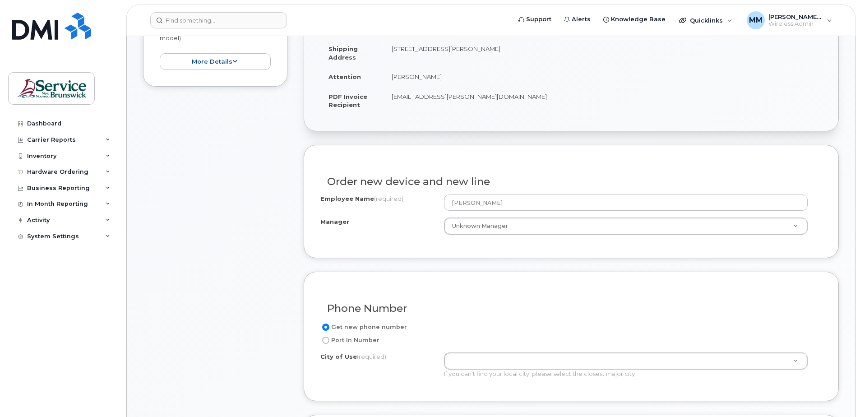
click at [397, 214] on div "Employee Name (required) [PERSON_NAME] Manager Unknown Manager Manager Manager …" at bounding box center [571, 214] width 502 height 40
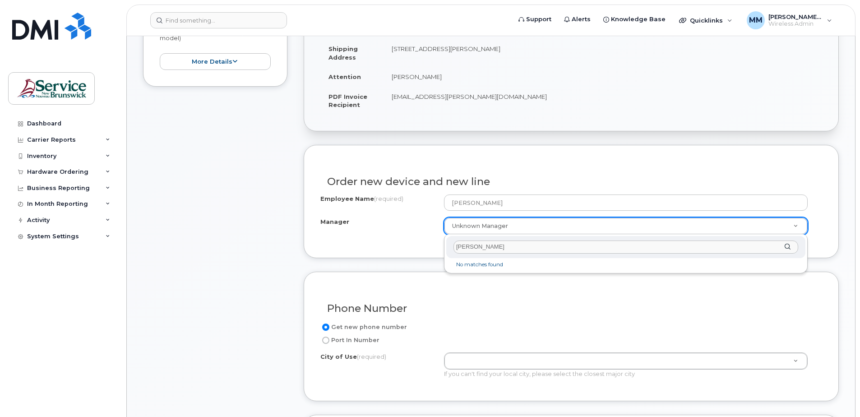
type input "Kim Oakley"
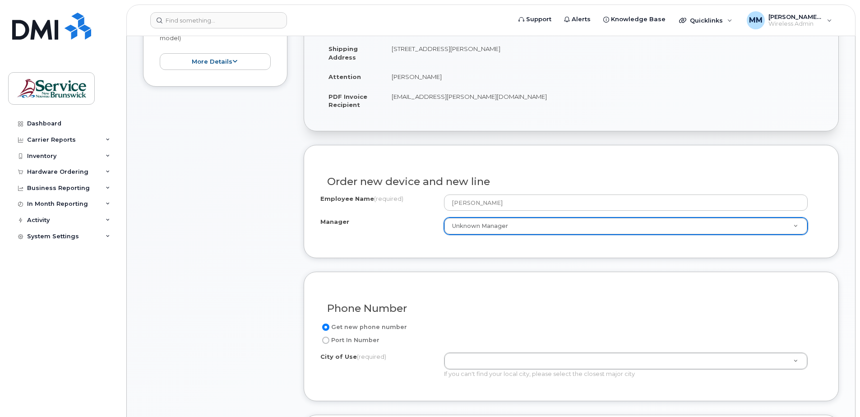
click at [510, 216] on div "Employee Name (required) Emma MacMillan Manager Unknown Manager Manager Unknown…" at bounding box center [571, 214] width 502 height 40
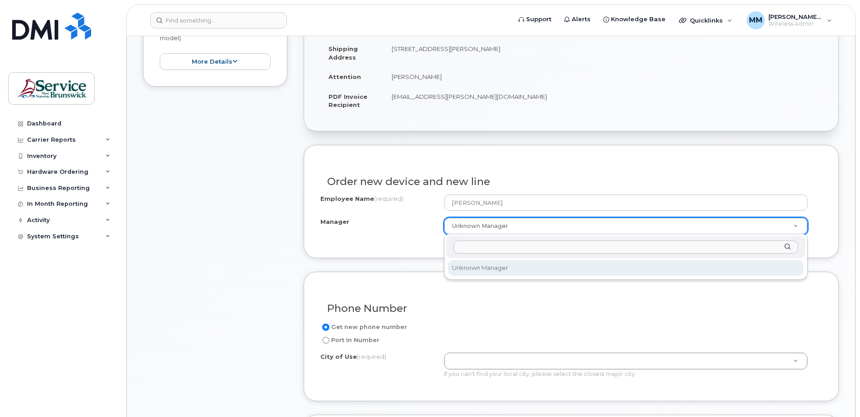
drag, startPoint x: 512, startPoint y: 224, endPoint x: 511, endPoint y: 230, distance: 6.8
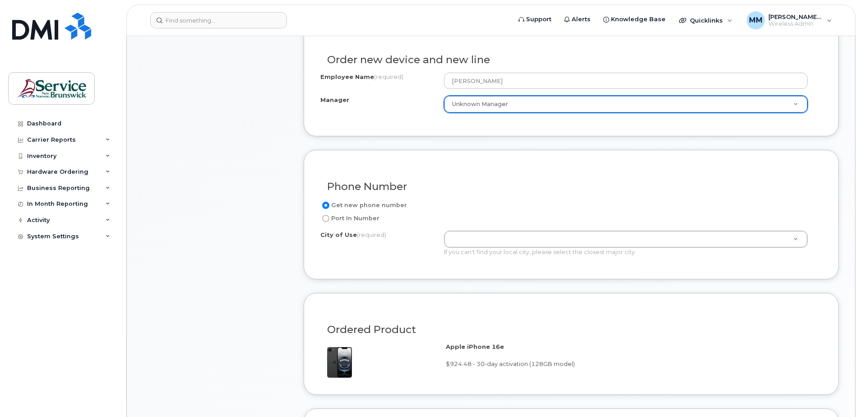
scroll to position [361, 0]
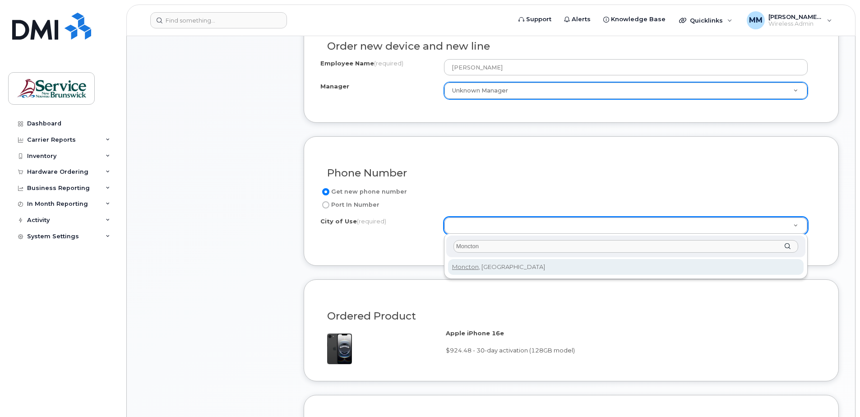
type input "Moncton"
type input "1817"
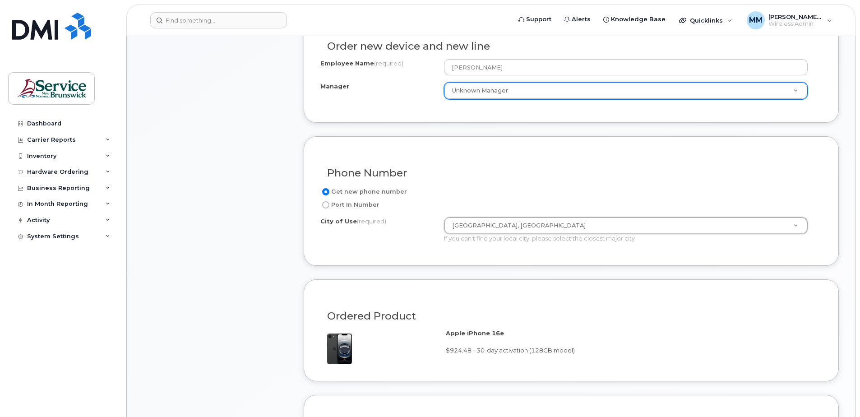
click at [414, 265] on div "Phone Number Get new phone number Port In Number City of Use (required) Moncton…" at bounding box center [571, 200] width 535 height 129
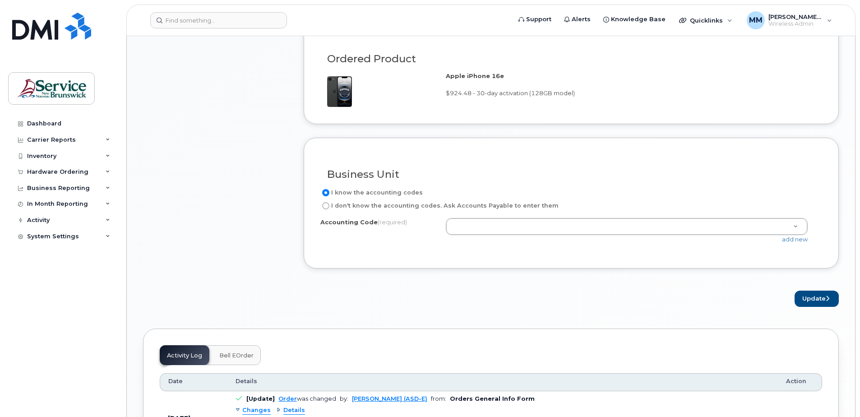
scroll to position [631, 0]
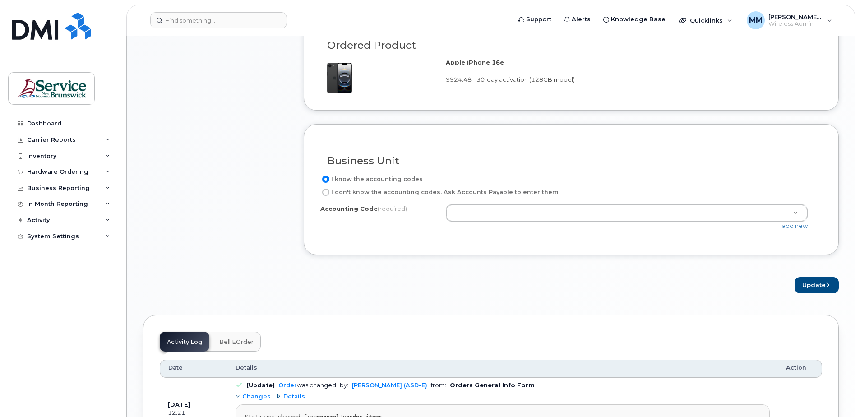
click at [382, 290] on div "Update" at bounding box center [571, 285] width 535 height 17
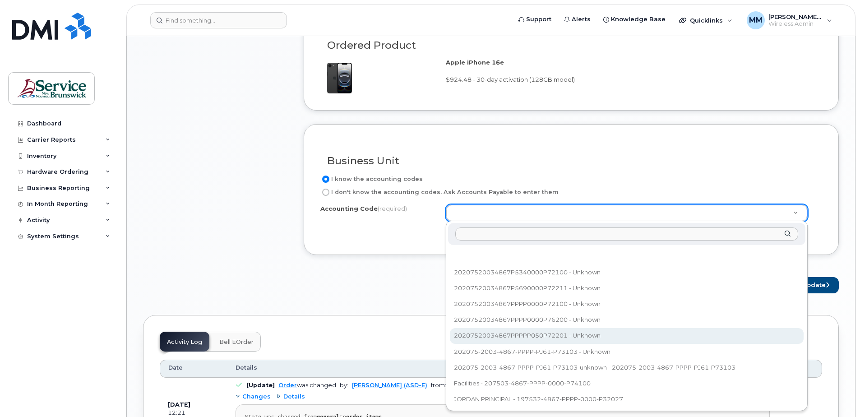
select select "20207520034867PPPPP050P72201"
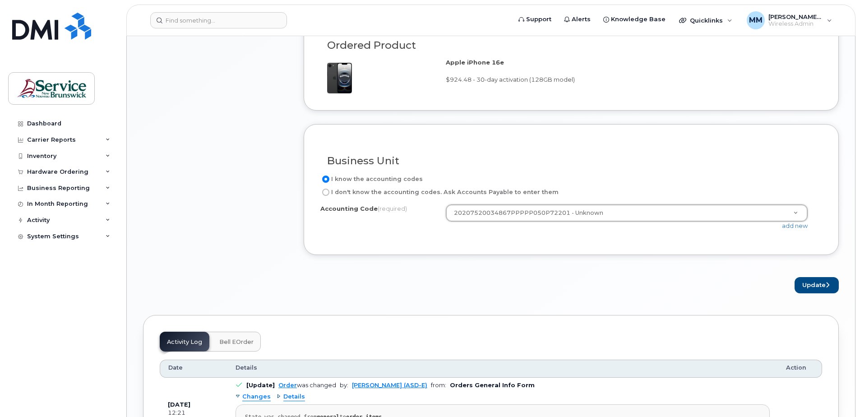
click at [342, 272] on form "Existing User Additional cost to upgrading the device Selected device is Eligib…" at bounding box center [571, 16] width 535 height 554
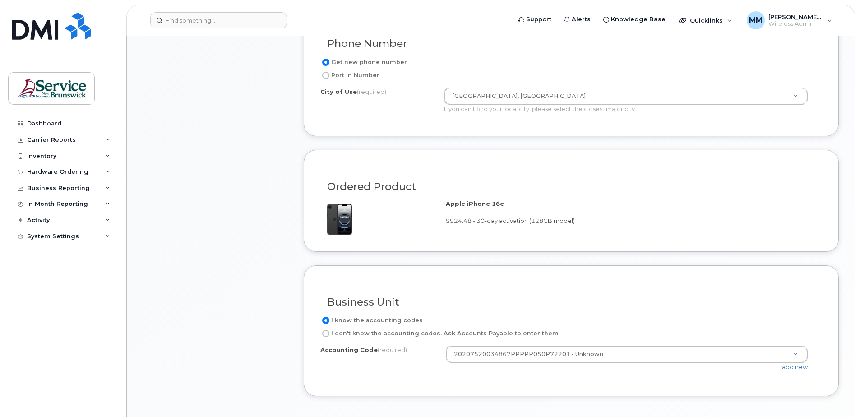
scroll to position [541, 0]
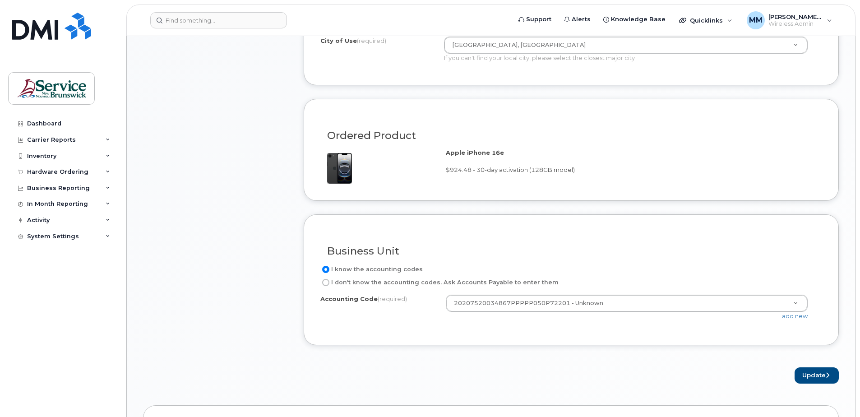
click at [209, 315] on div "Item #1 in process $924.48 New Activation iPhone 16e (Black) $924.48 - 30-day a…" at bounding box center [215, 2] width 144 height 761
click at [617, 325] on div "Accounting Code (required) 20207520034867PPPPP050P72201 - Unknown 2020752003486…" at bounding box center [571, 312] width 502 height 34
click at [803, 377] on button "Update" at bounding box center [816, 375] width 44 height 17
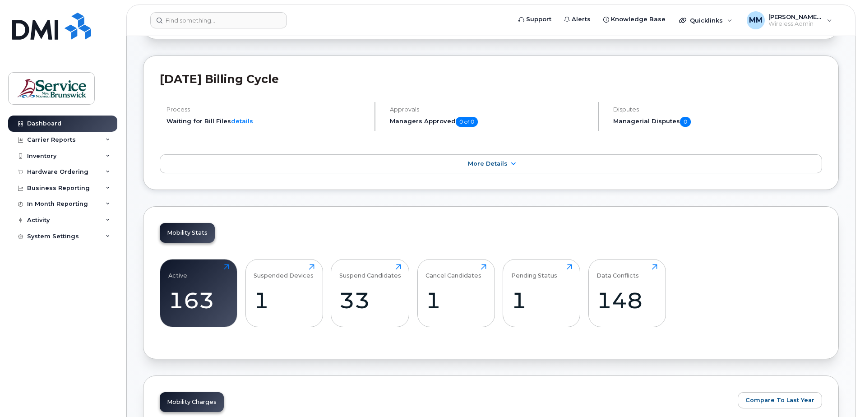
scroll to position [90, 0]
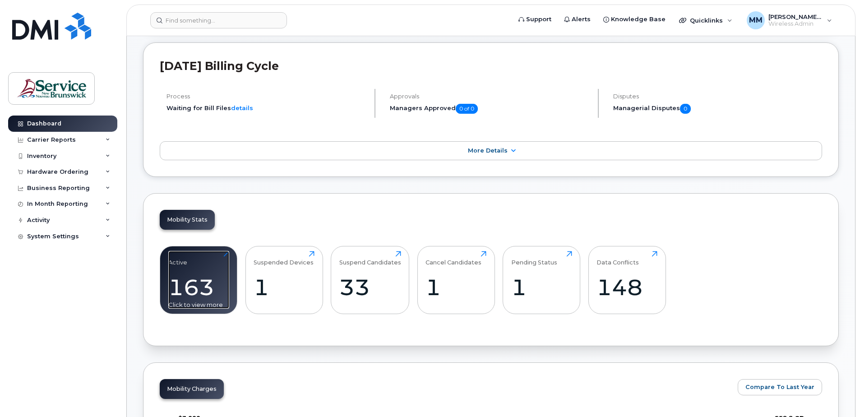
click at [207, 299] on div "163" at bounding box center [198, 287] width 61 height 27
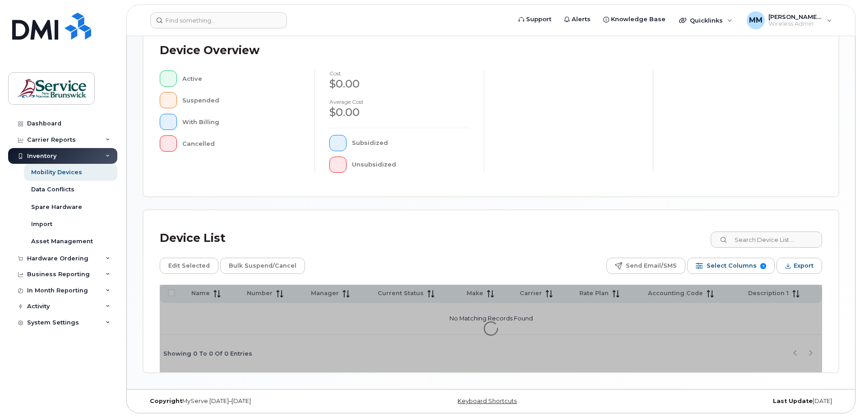
scroll to position [203, 0]
click at [759, 231] on input at bounding box center [765, 238] width 112 height 16
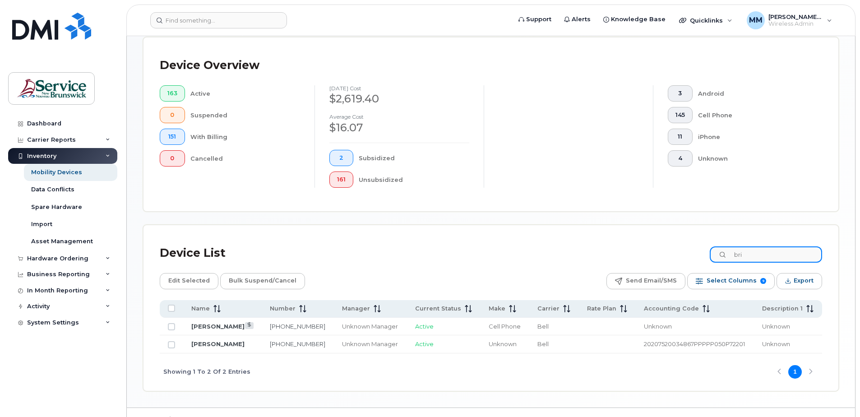
type input "bri"
click at [247, 326] on icon at bounding box center [249, 324] width 5 height 5
click at [380, 261] on div "Device List bri" at bounding box center [491, 252] width 662 height 23
click at [356, 230] on div "Device List bri Edit Selected Bulk Suspend/Cancel Send Email/SMS Select Columns…" at bounding box center [490, 308] width 695 height 166
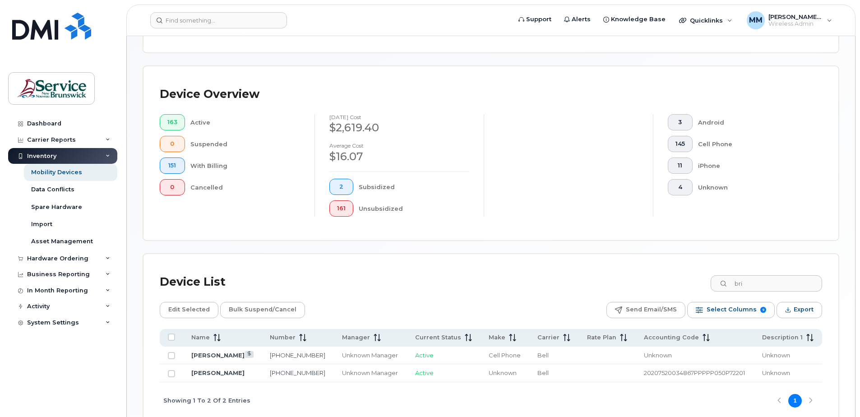
scroll to position [158, 0]
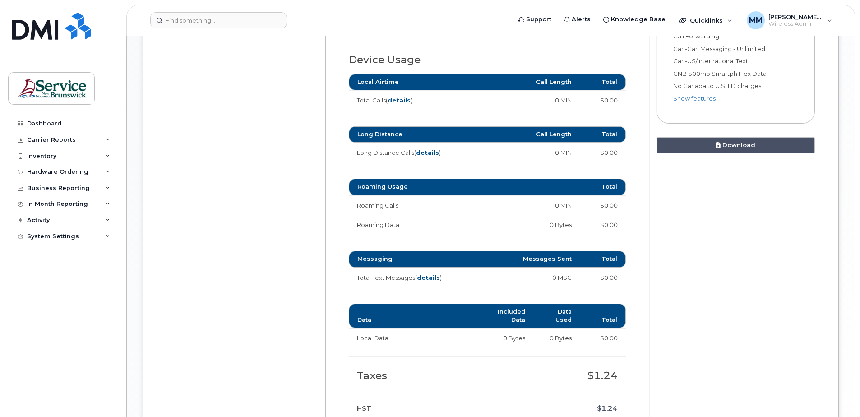
scroll to position [451, 0]
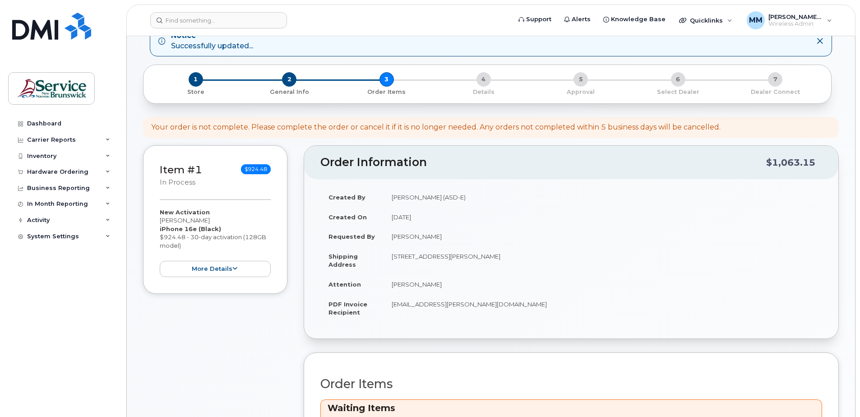
scroll to position [226, 0]
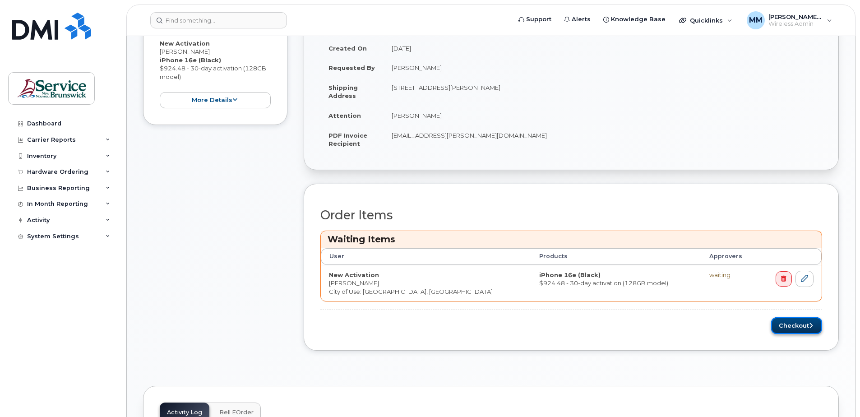
click at [799, 327] on button "Checkout" at bounding box center [796, 325] width 51 height 17
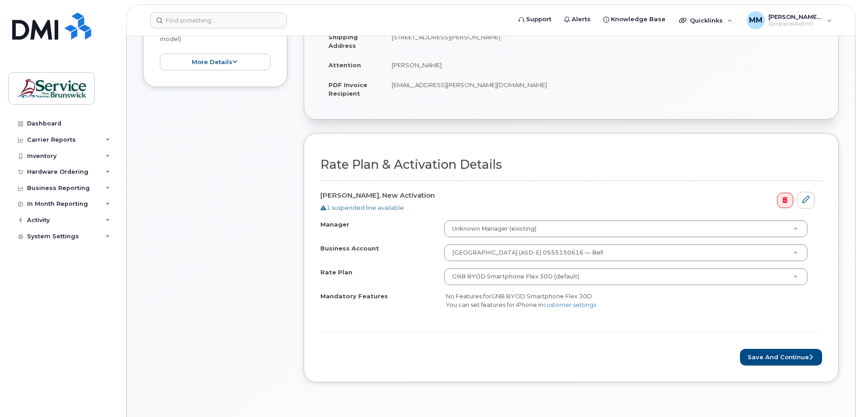
scroll to position [226, 0]
